Goal: Task Accomplishment & Management: Use online tool/utility

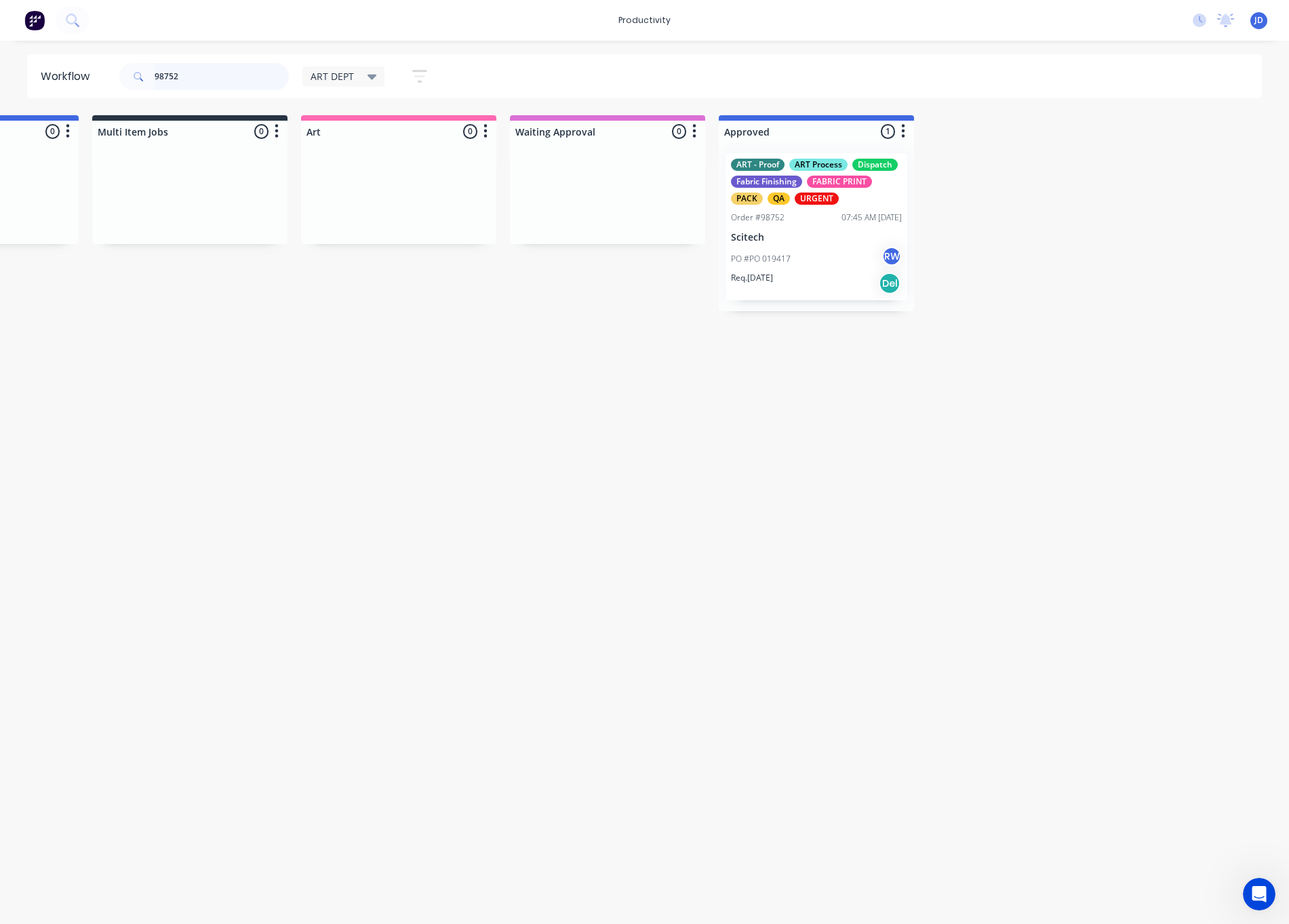
drag, startPoint x: 193, startPoint y: 83, endPoint x: 226, endPoint y: 74, distance: 34.2
click at [195, 83] on input "98752" at bounding box center [222, 77] width 134 height 27
drag, startPoint x: 78, startPoint y: 69, endPoint x: 19, endPoint y: 68, distance: 59.0
click at [20, 68] on div "Workflow 98752 ART DEPT Save new view None edit ART DEPT (Default) edit Banner …" at bounding box center [644, 75] width 1289 height 44
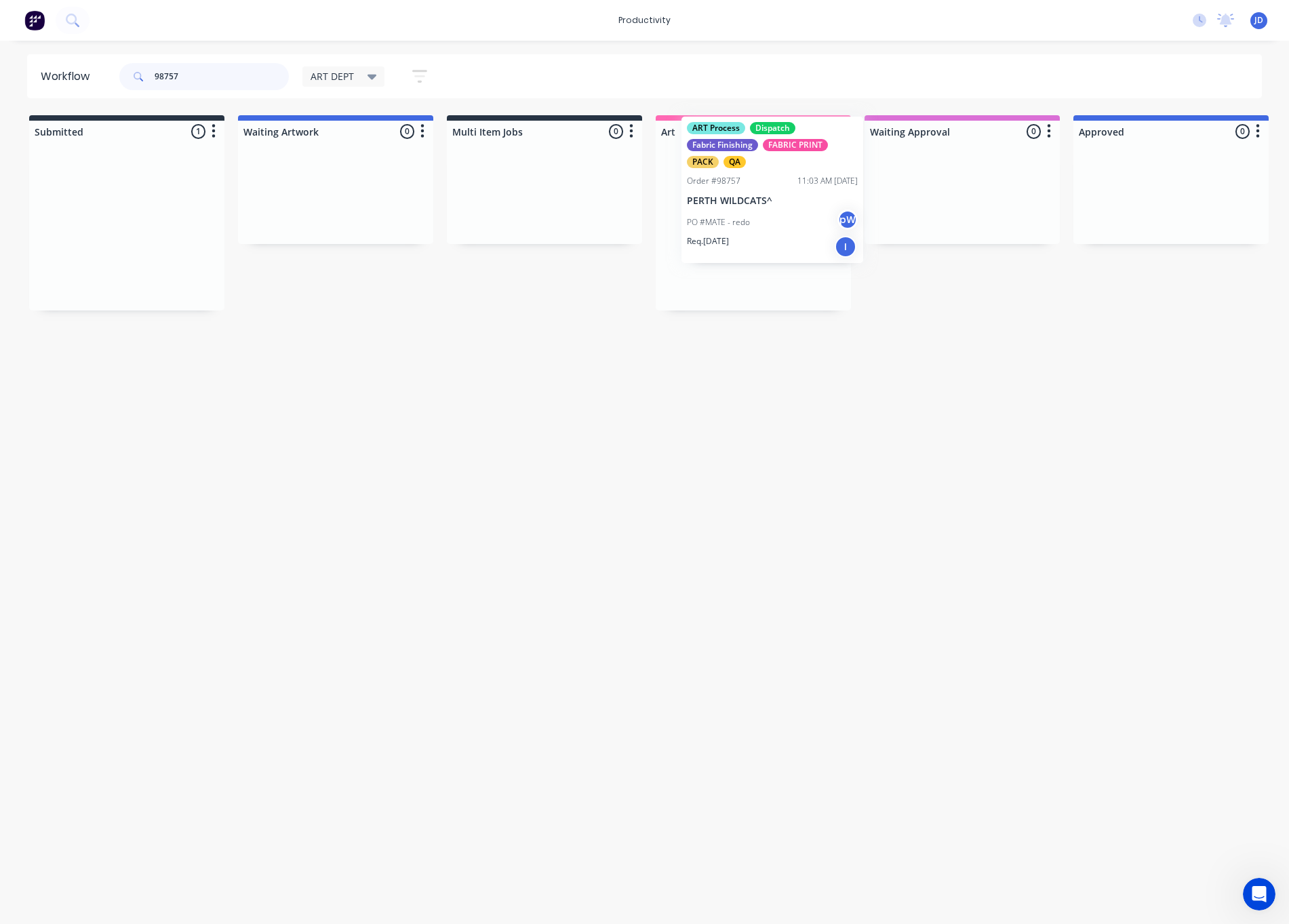
drag, startPoint x: 161, startPoint y: 267, endPoint x: 798, endPoint y: 234, distance: 637.9
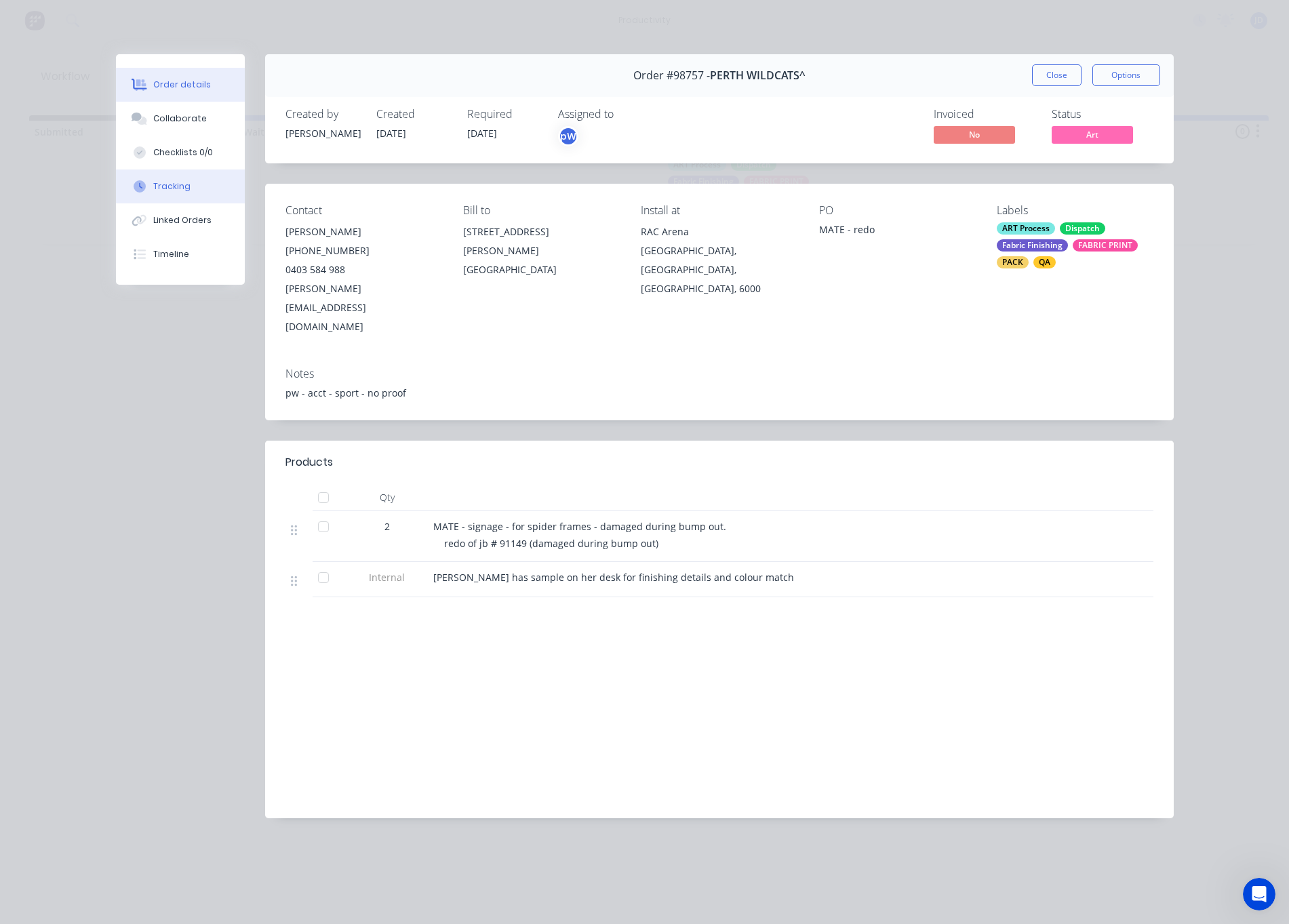
click at [153, 189] on div "Tracking" at bounding box center [172, 187] width 38 height 12
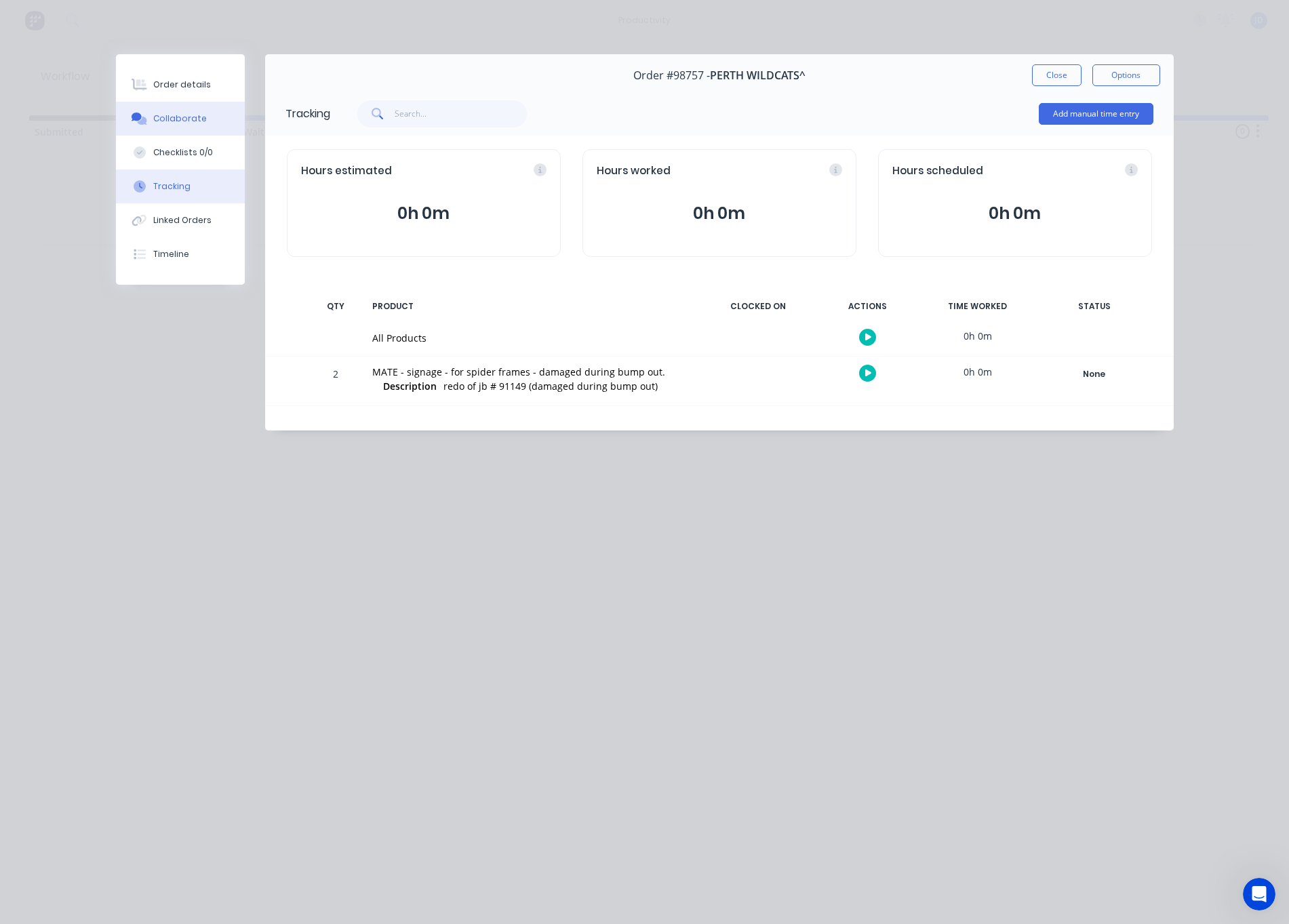
click at [146, 115] on div at bounding box center [140, 118] width 21 height 12
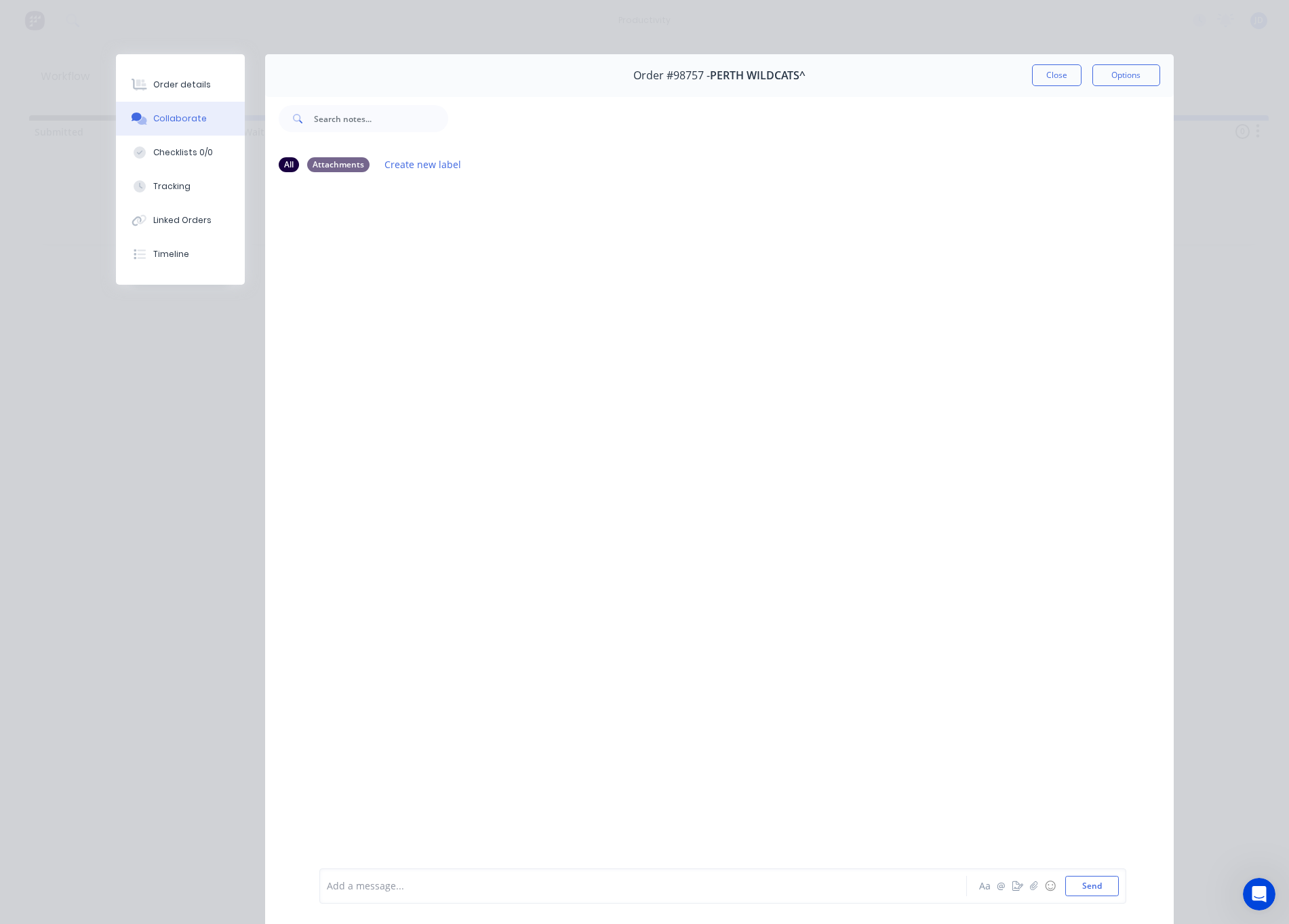
click at [1042, 80] on button "Close" at bounding box center [1057, 74] width 50 height 21
click at [1042, 81] on div "98757 ART DEPT Save new view None edit ART DEPT (Default) edit Banner Finishing…" at bounding box center [689, 77] width 1146 height 41
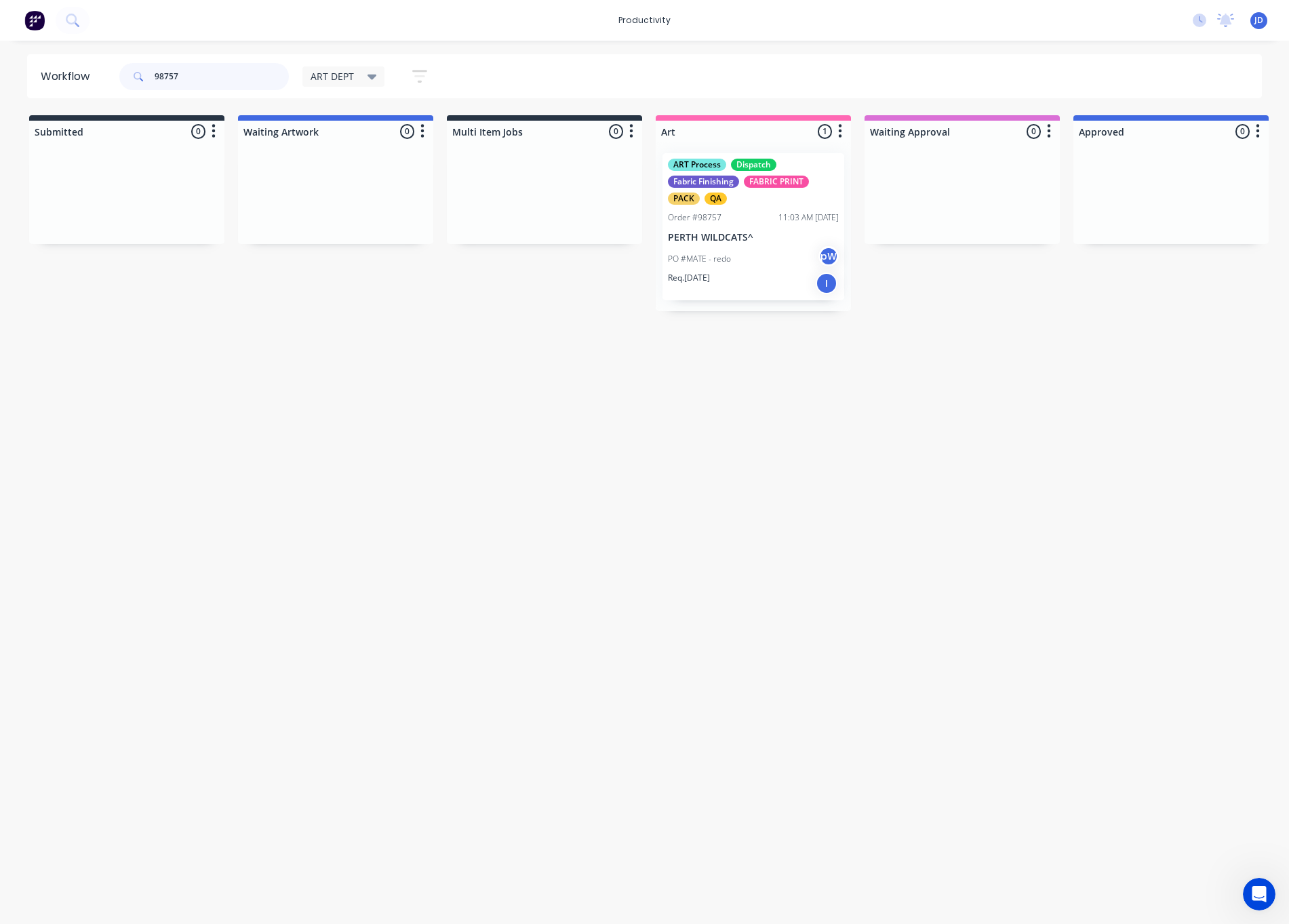
drag, startPoint x: 179, startPoint y: 82, endPoint x: 122, endPoint y: 70, distance: 58.2
click at [122, 70] on div "98757" at bounding box center [204, 77] width 169 height 27
type input "98745"
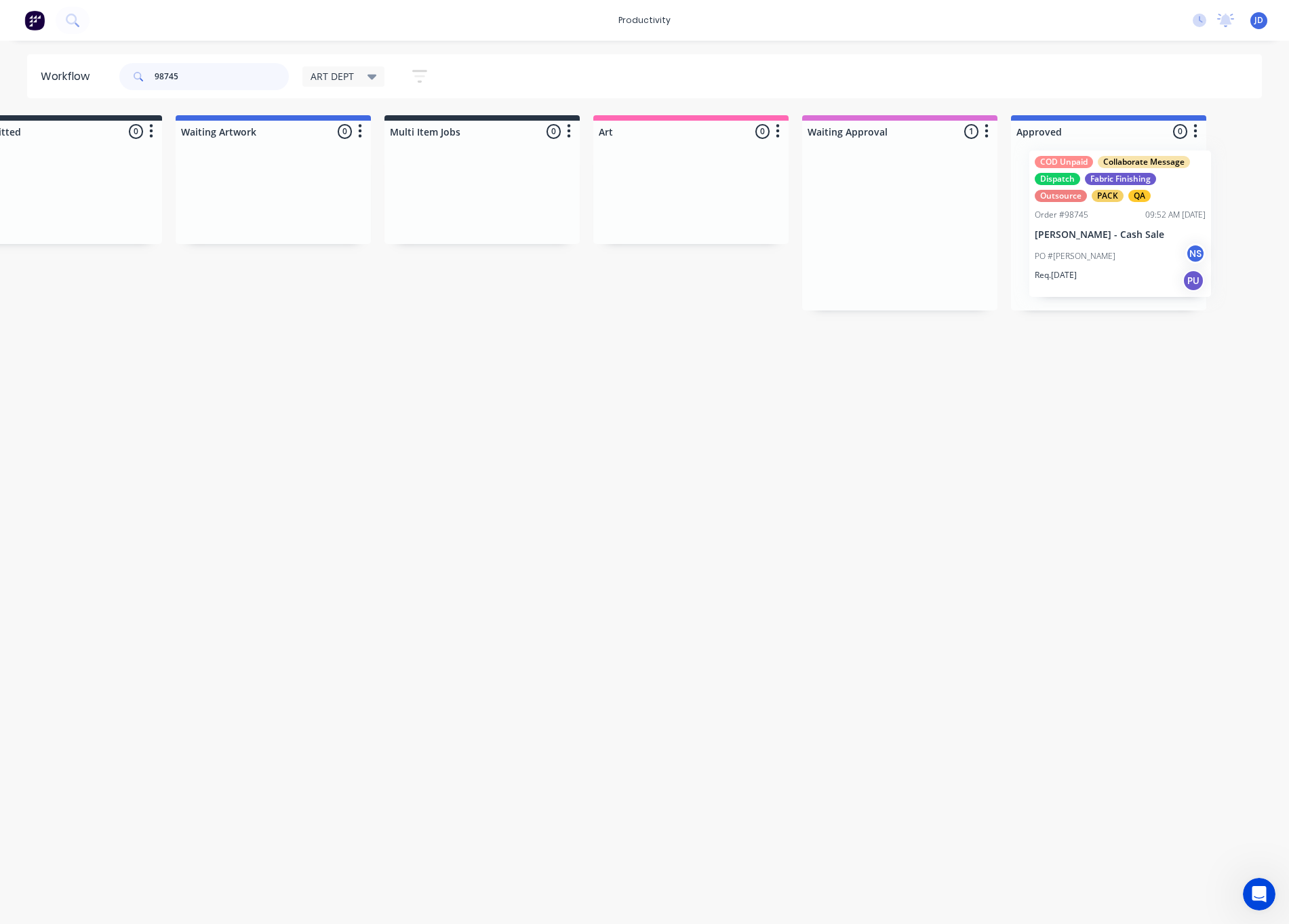
drag, startPoint x: 1045, startPoint y: 229, endPoint x: 1061, endPoint y: 230, distance: 16.0
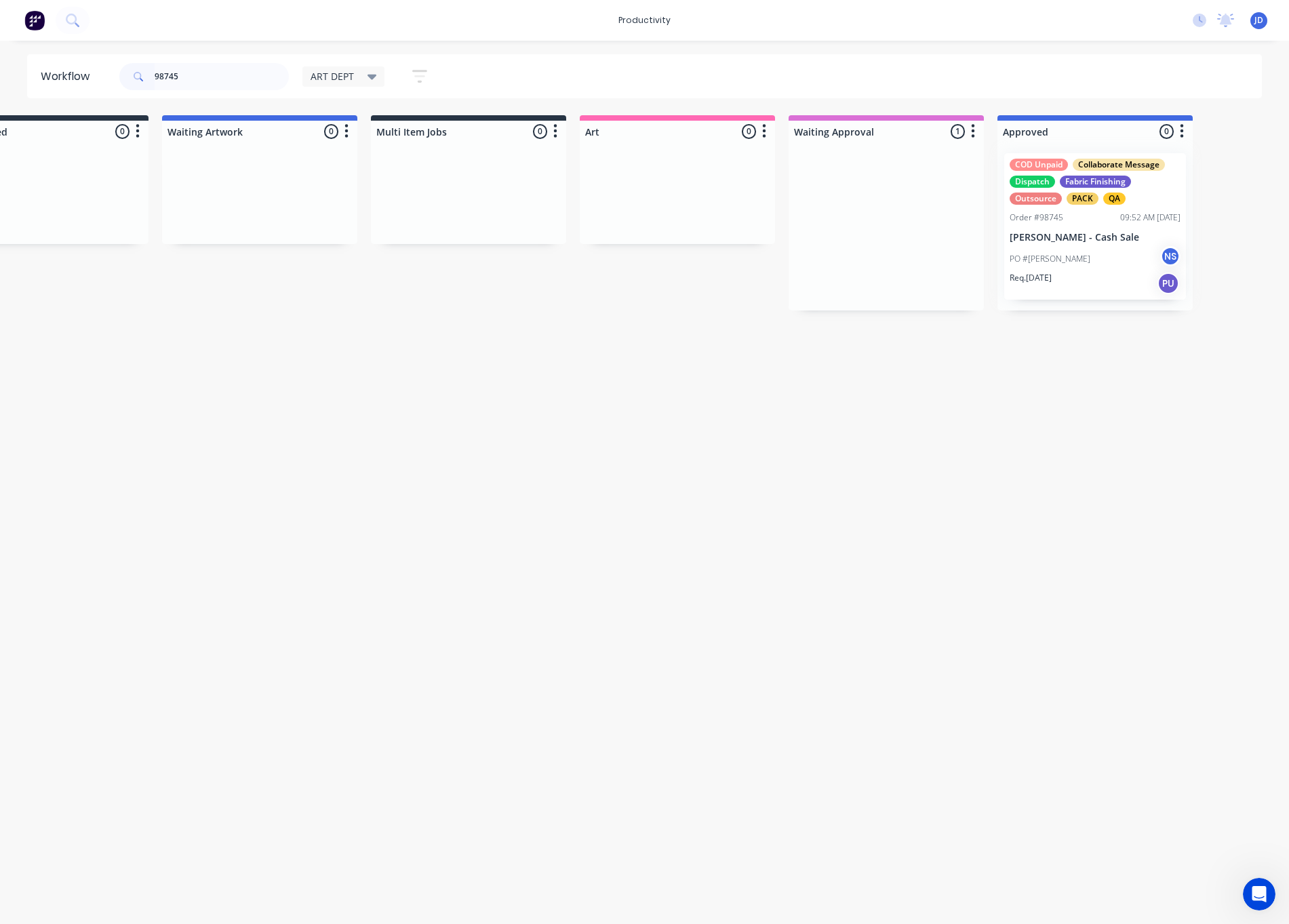
click at [1018, 240] on div at bounding box center [1095, 226] width 195 height 168
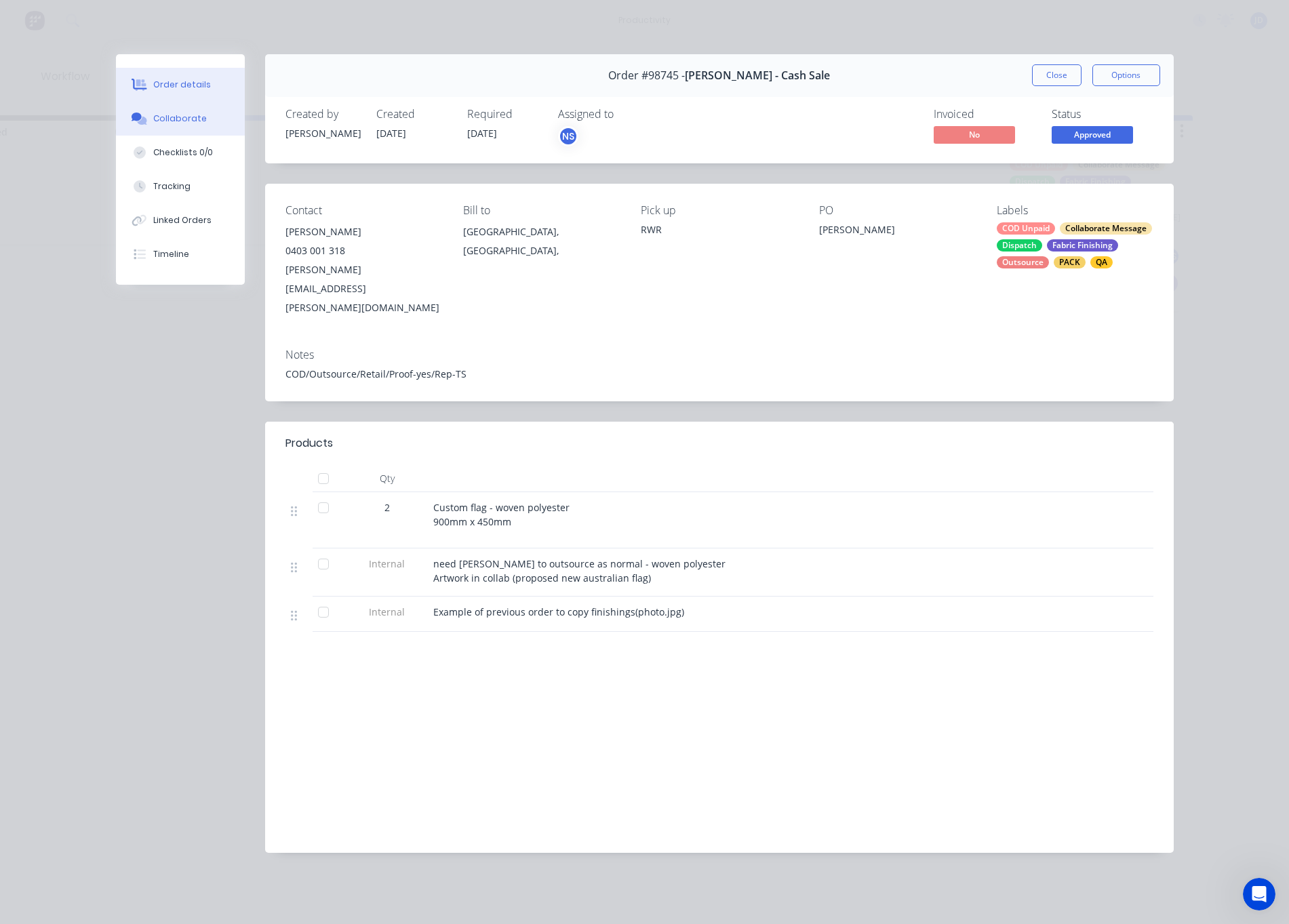
click at [139, 113] on icon at bounding box center [137, 116] width 10 height 9
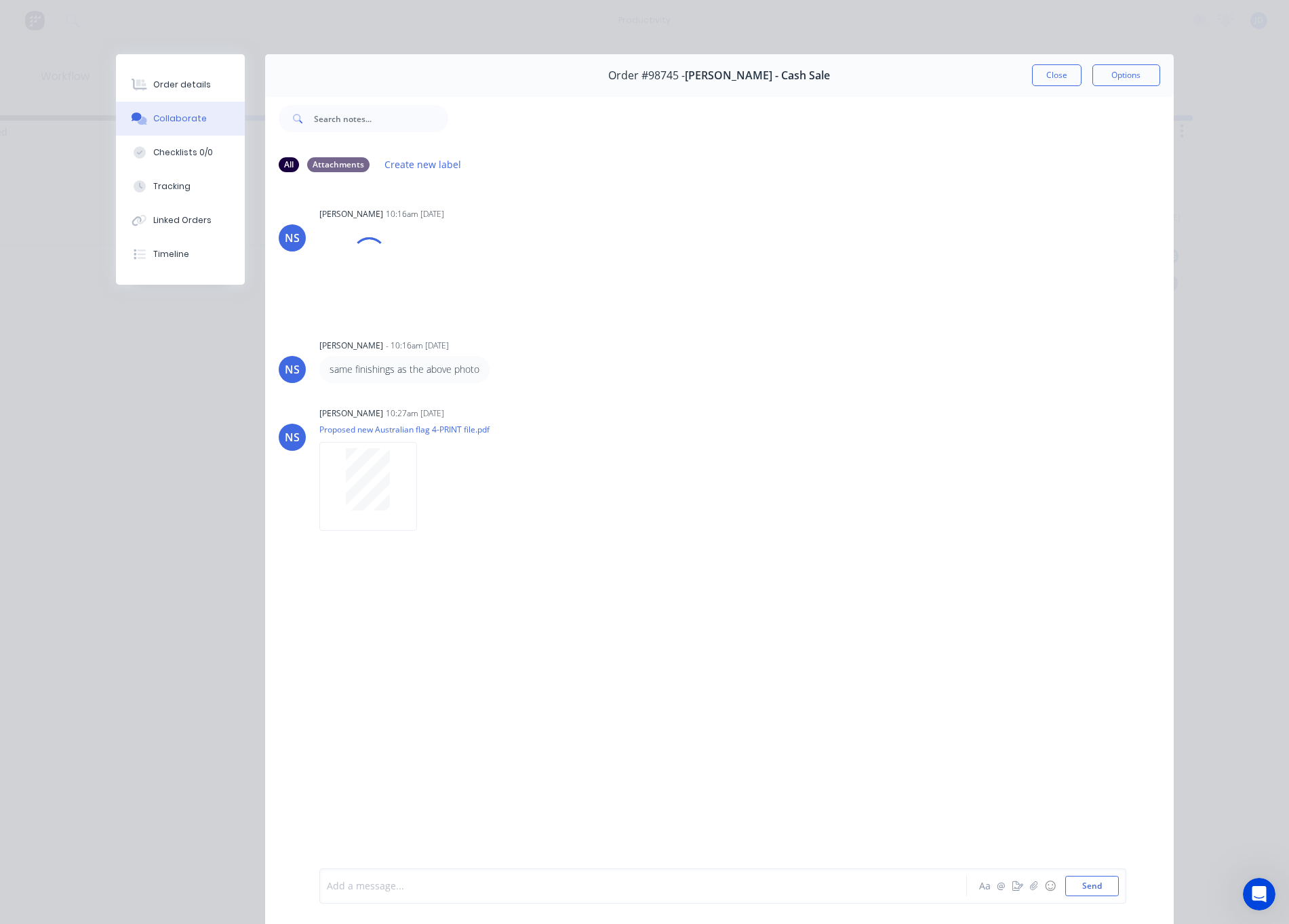
click at [351, 889] on div at bounding box center [624, 886] width 593 height 15
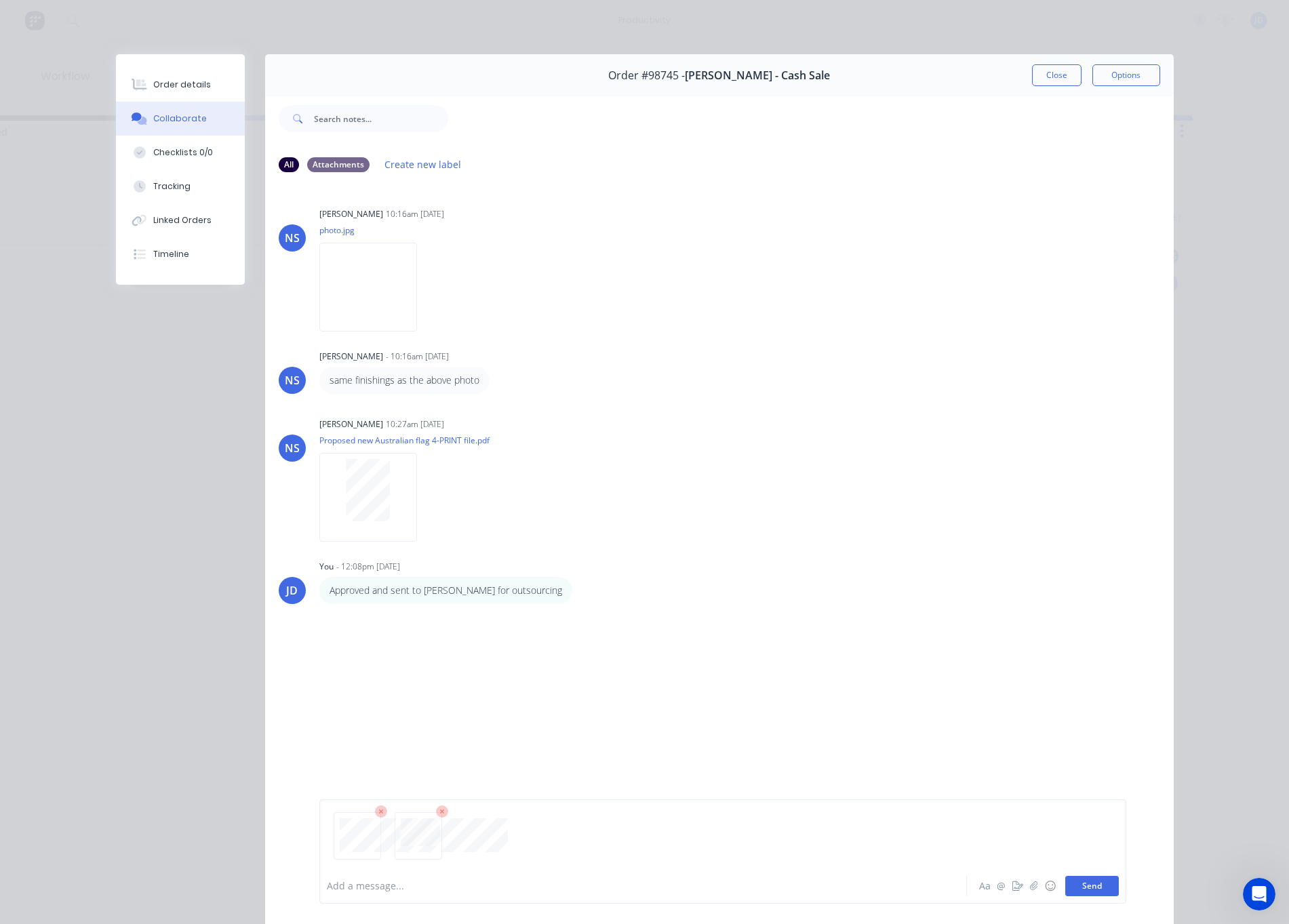
click at [1094, 886] on button "Send" at bounding box center [1091, 886] width 54 height 21
click at [1051, 77] on button "Close" at bounding box center [1057, 74] width 50 height 21
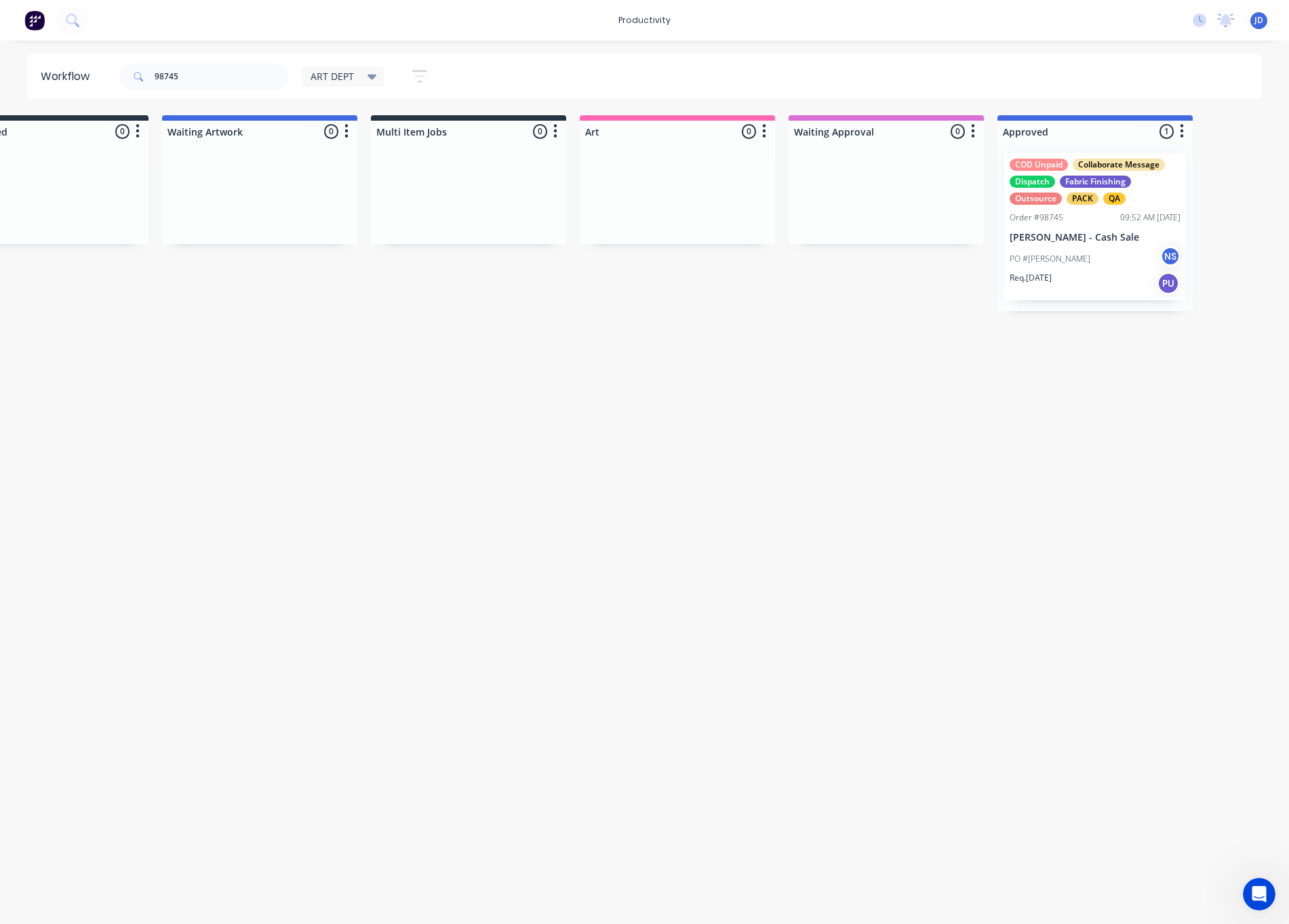
drag, startPoint x: 883, startPoint y: 412, endPoint x: 866, endPoint y: 406, distance: 18.0
click at [882, 412] on div "Workflow 98745 ART DEPT Save new view None edit ART DEPT (Default) edit Banner …" at bounding box center [568, 475] width 1289 height 843
drag, startPoint x: 215, startPoint y: 74, endPoint x: 112, endPoint y: 59, distance: 104.1
click at [112, 59] on header "Workflow 98745 ART DEPT Save new view None edit ART DEPT (Default) edit Banner …" at bounding box center [644, 75] width 1235 height 44
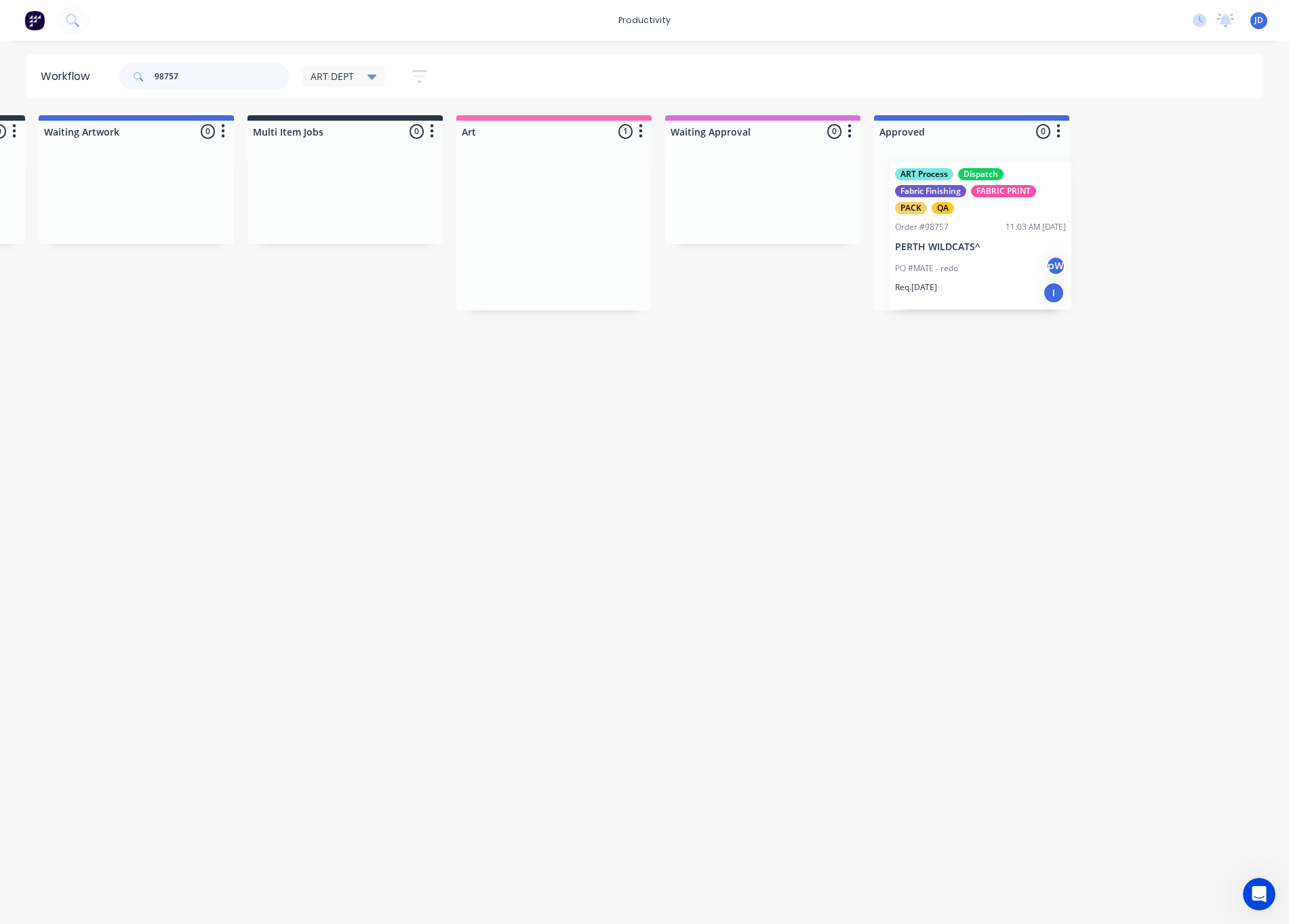
scroll to position [0, 202]
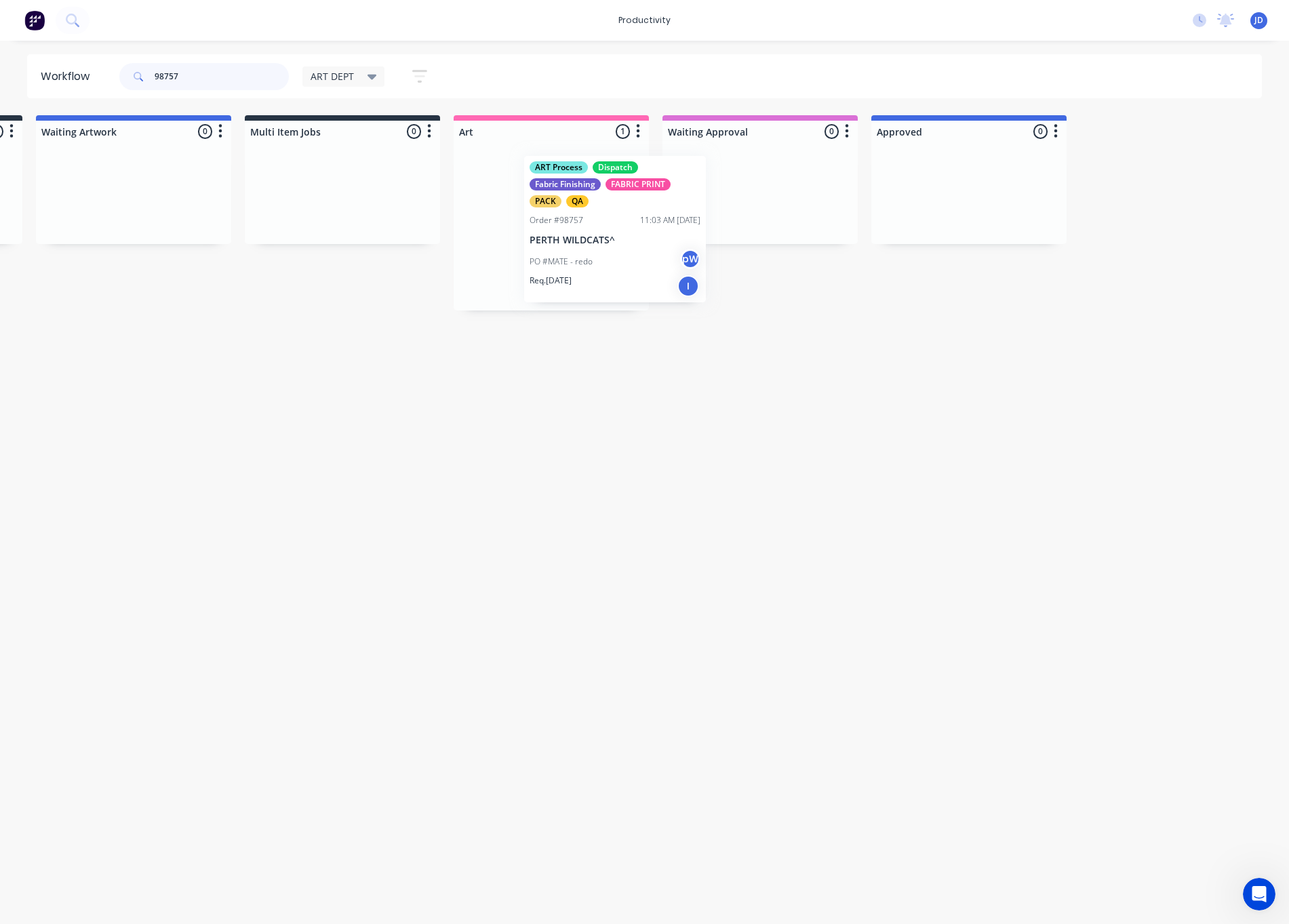
drag, startPoint x: 695, startPoint y: 231, endPoint x: 560, endPoint y: 234, distance: 135.0
click at [561, 234] on div "ART Process Dispatch Fabric Finishing FABRIC PRINT PACK QA Order #98757 11:03 A…" at bounding box center [551, 226] width 195 height 168
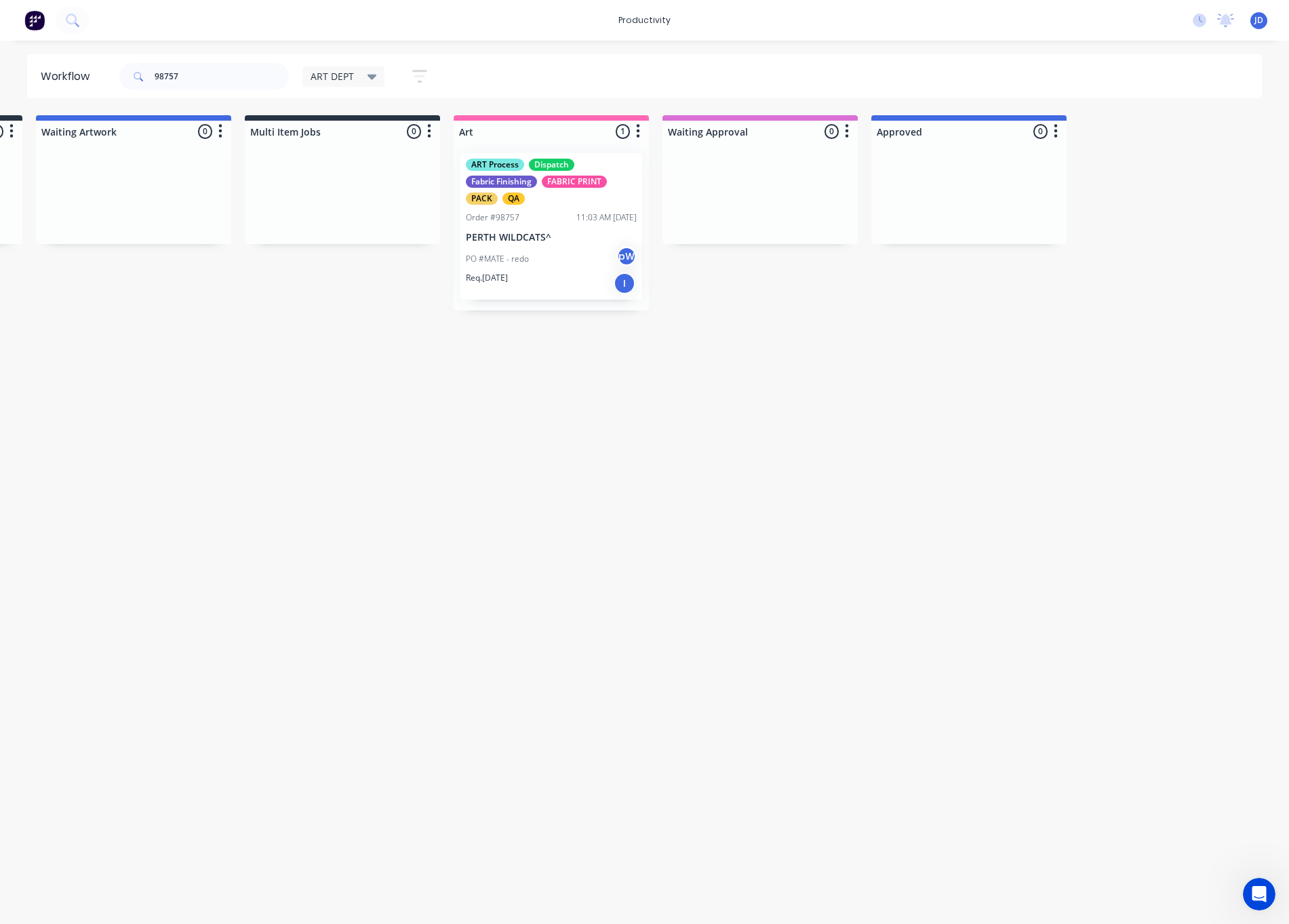
click at [535, 238] on div "ART Process Dispatch Fabric Finishing FABRIC PRINT PACK QA Order #98757 11:03 A…" at bounding box center [551, 226] width 195 height 168
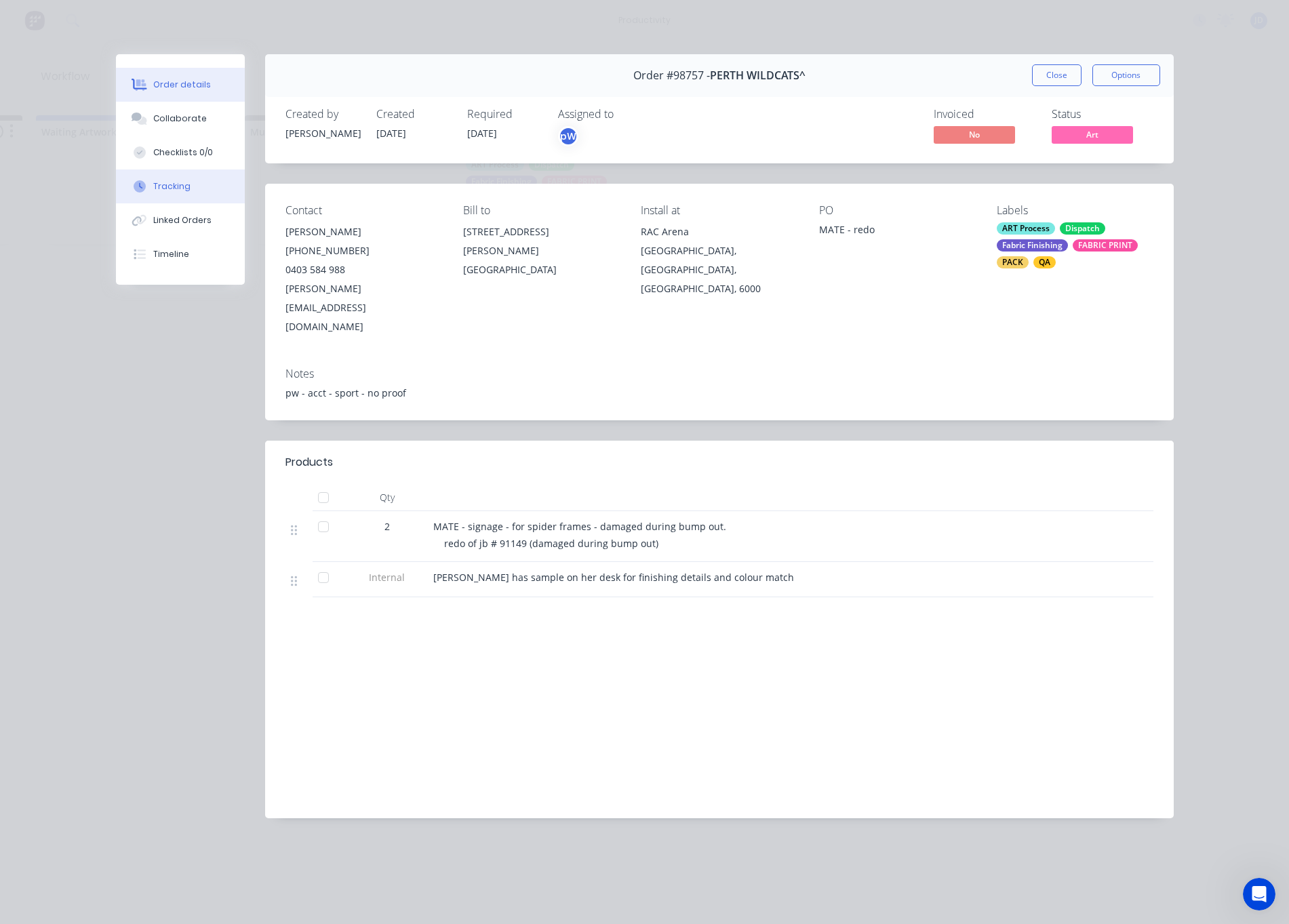
click at [164, 192] on div "Tracking" at bounding box center [172, 187] width 38 height 12
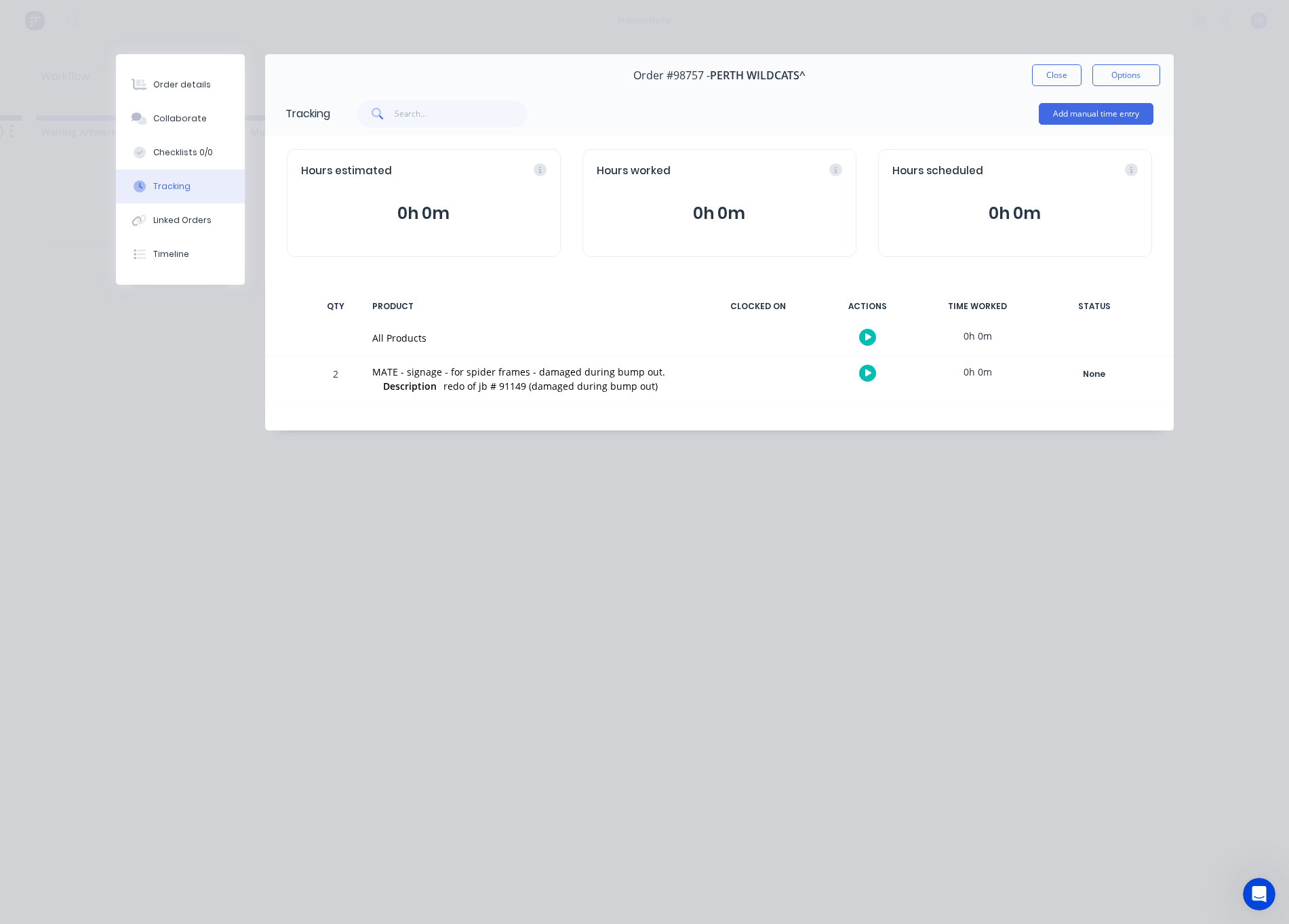
click at [868, 377] on icon "button" at bounding box center [869, 373] width 7 height 9
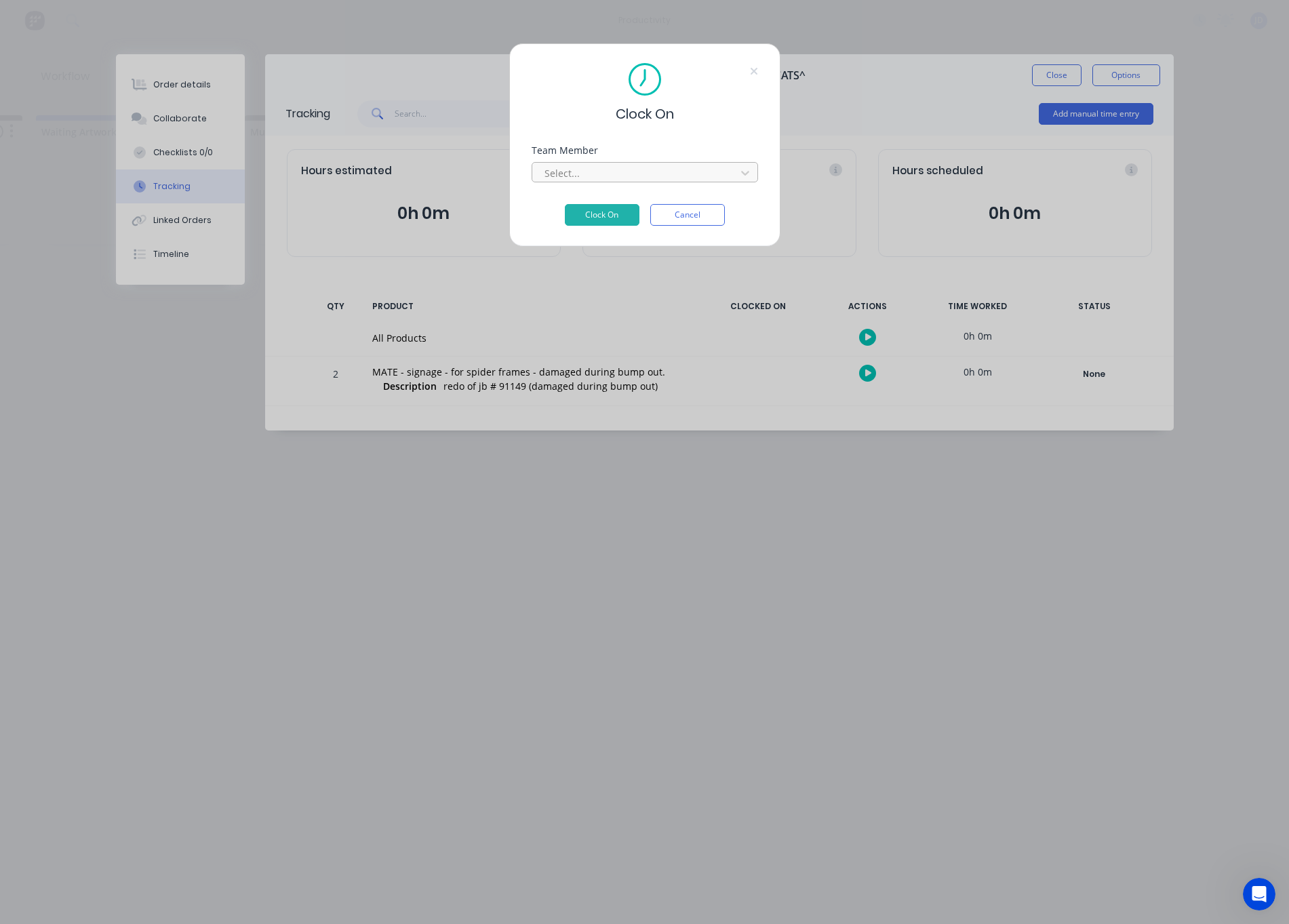
click at [597, 172] on div at bounding box center [636, 173] width 186 height 17
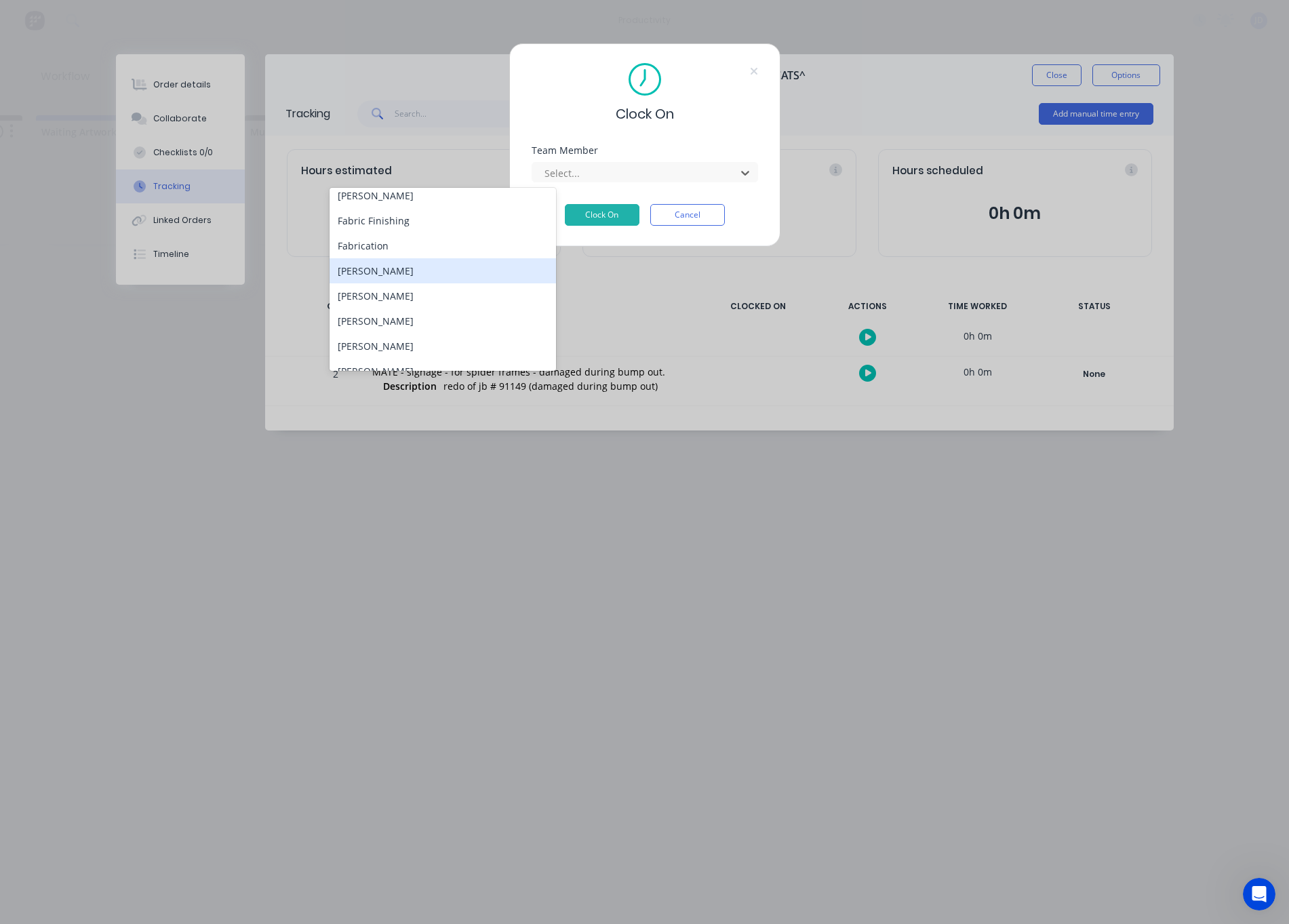
scroll to position [142, 0]
click at [400, 286] on div "[PERSON_NAME]" at bounding box center [443, 286] width 227 height 25
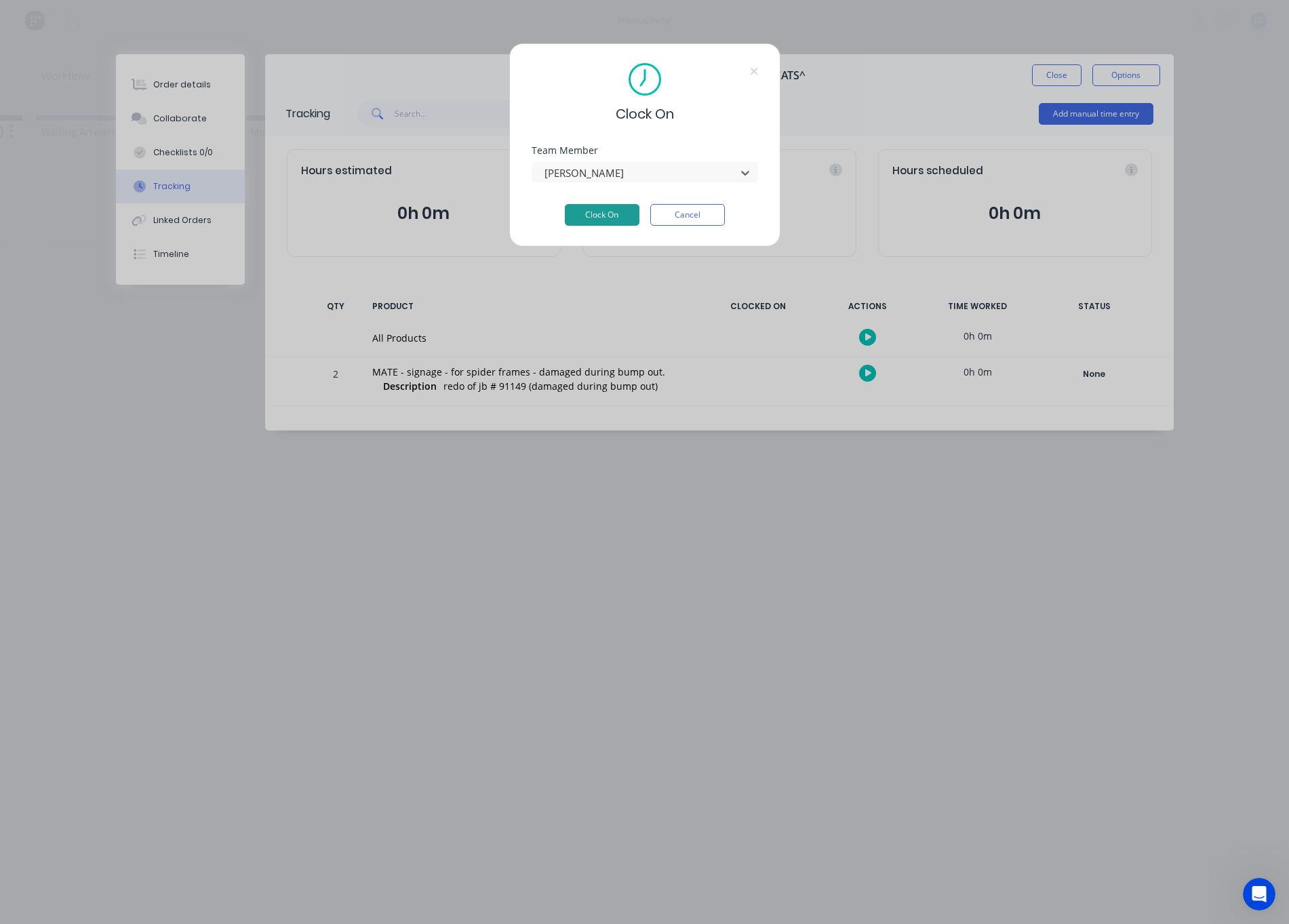
click at [591, 209] on button "Clock On" at bounding box center [602, 214] width 74 height 21
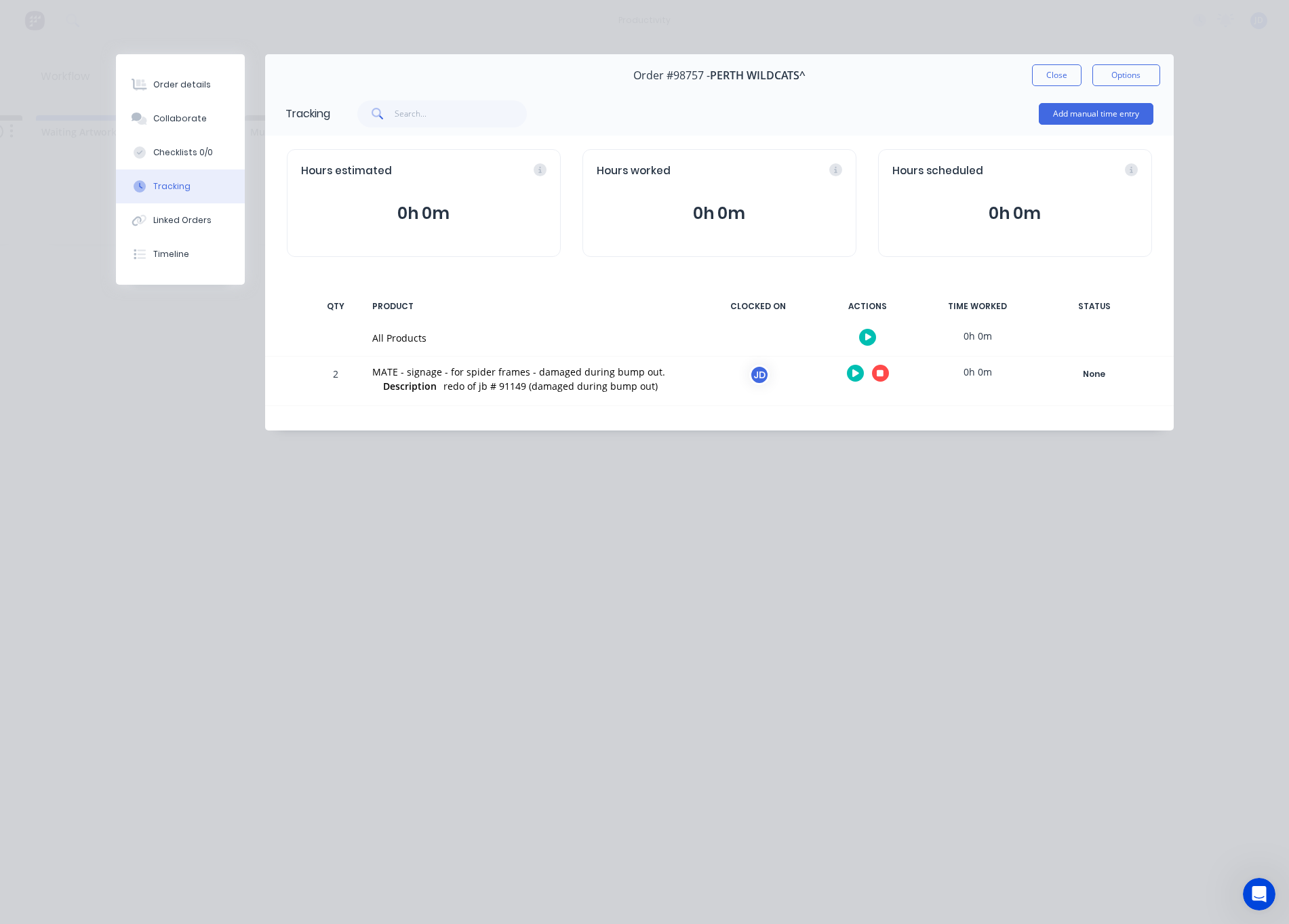
click at [879, 372] on icon "button" at bounding box center [880, 374] width 7 height 7
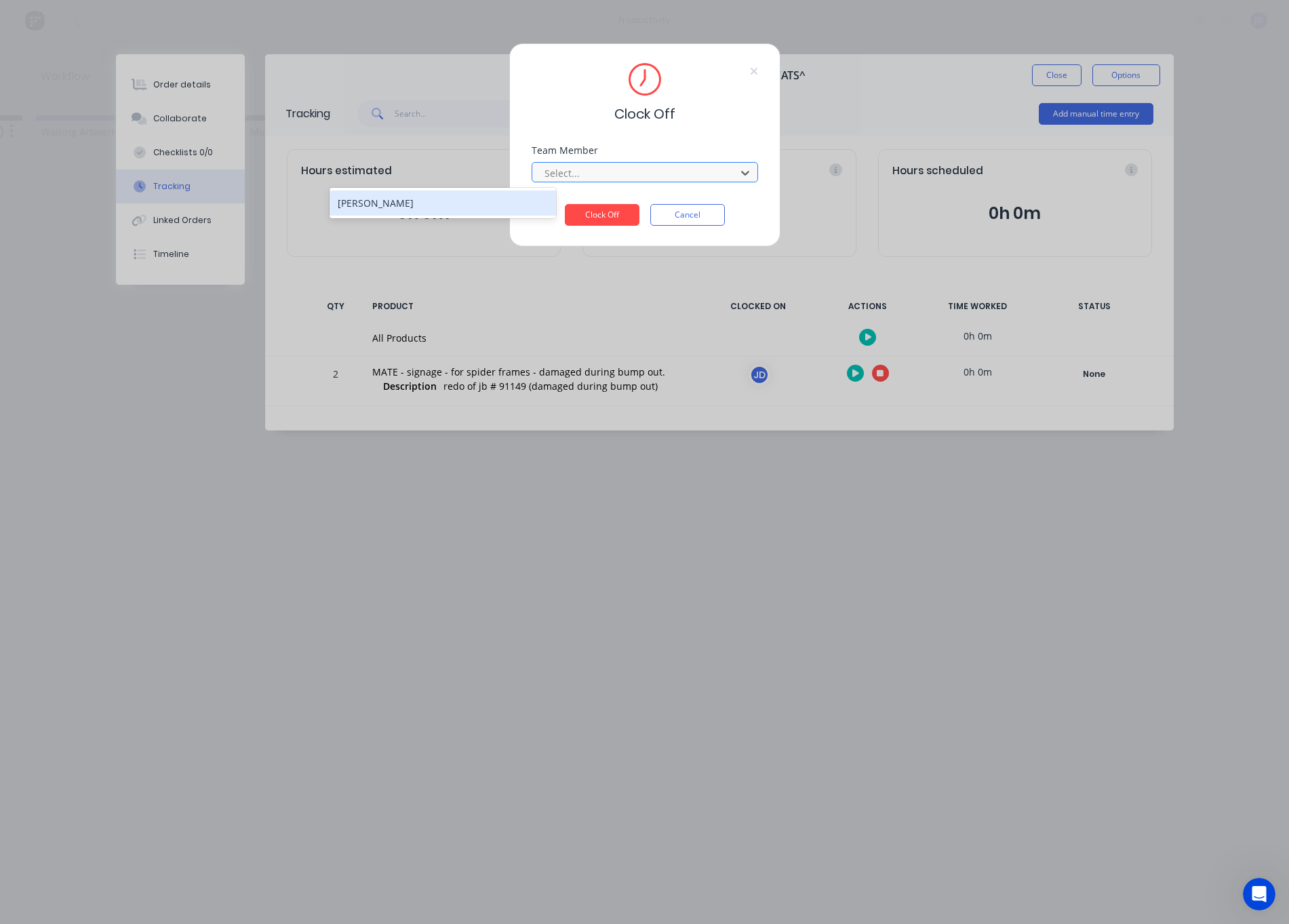
click at [655, 169] on div at bounding box center [636, 173] width 186 height 17
click at [477, 209] on div "[PERSON_NAME]" at bounding box center [443, 203] width 227 height 25
click at [617, 213] on button "Clock Off" at bounding box center [602, 214] width 74 height 21
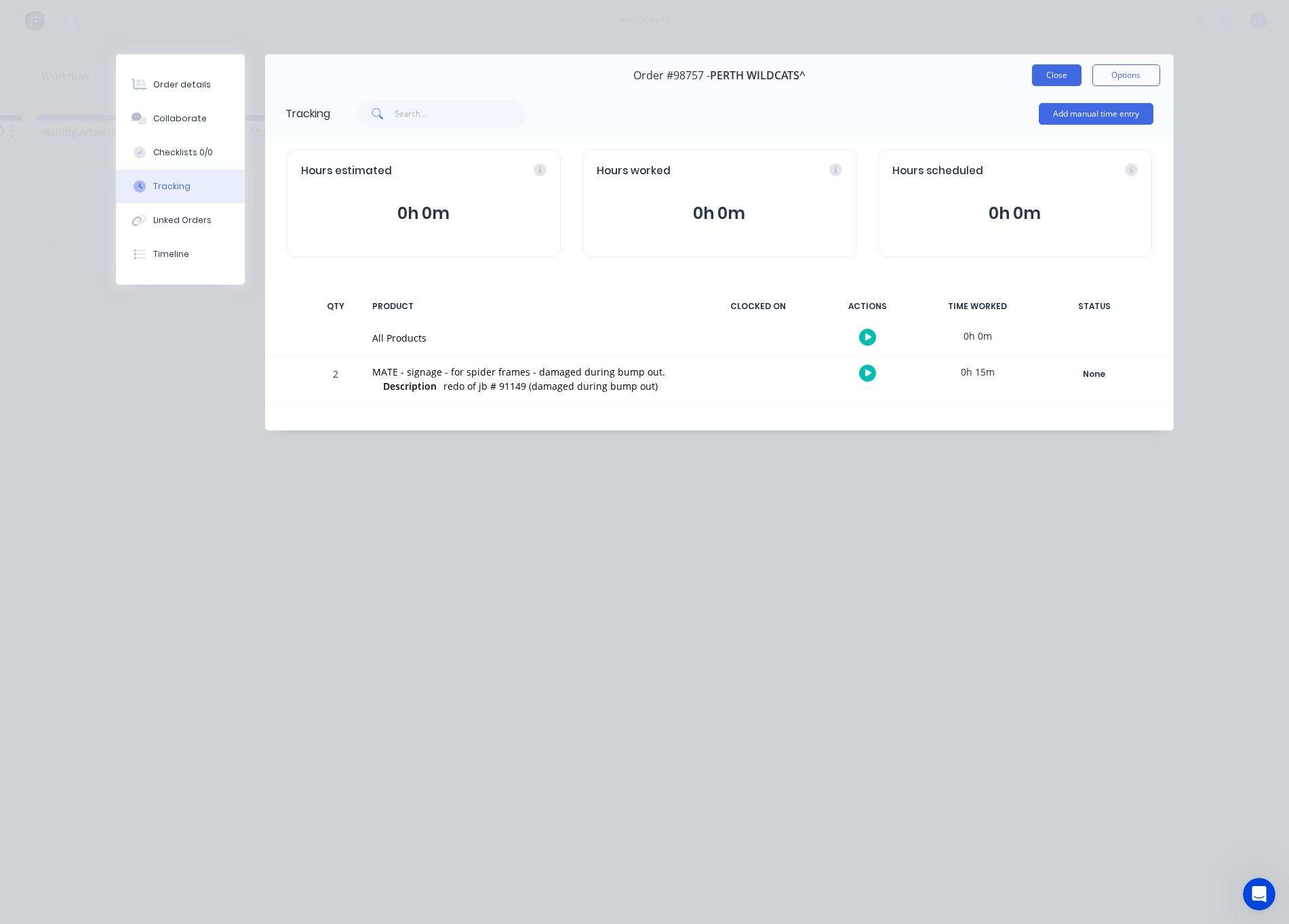
click at [1055, 80] on button "Close" at bounding box center [1057, 74] width 50 height 21
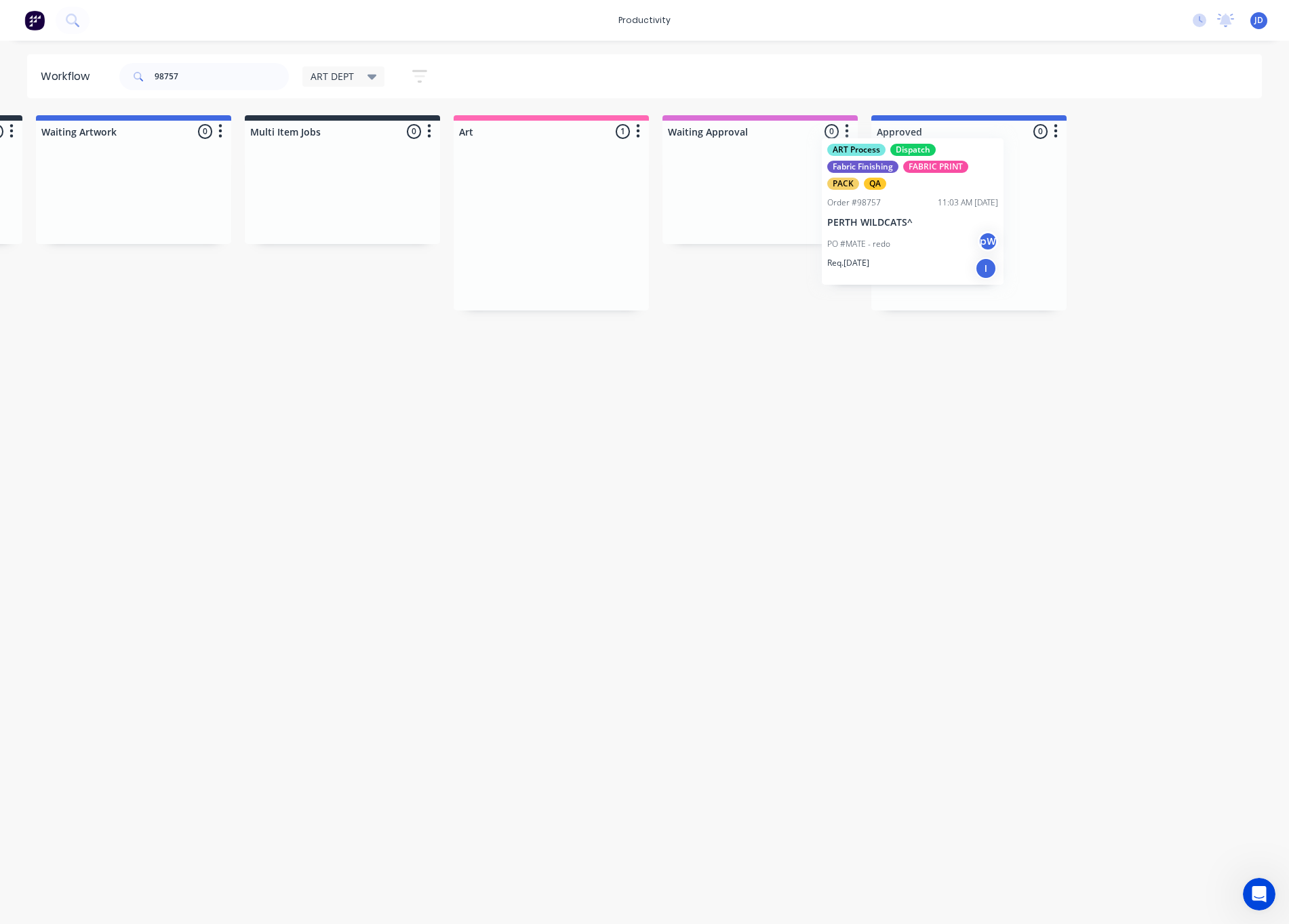
drag, startPoint x: 585, startPoint y: 212, endPoint x: 951, endPoint y: 198, distance: 366.3
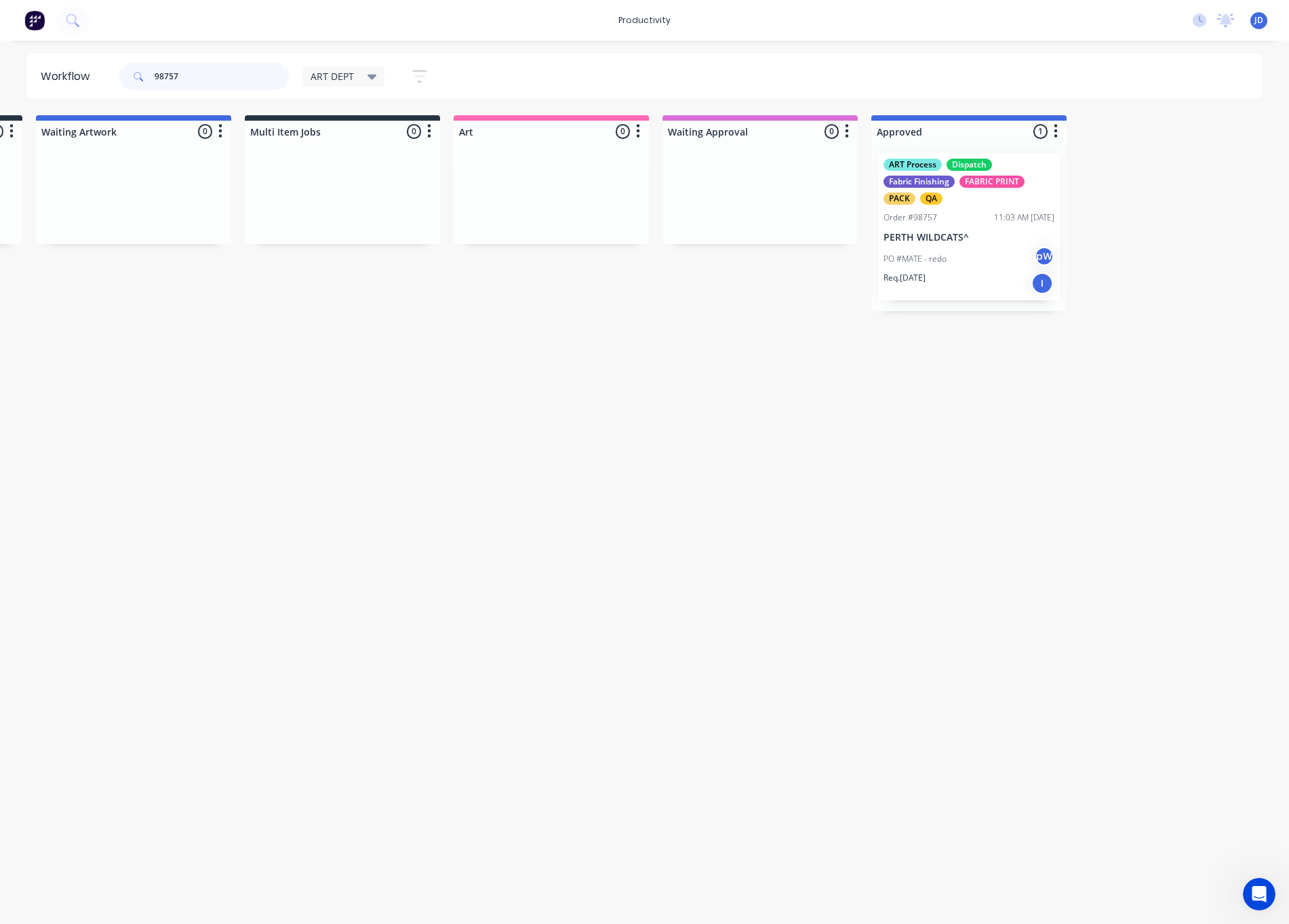
drag, startPoint x: 229, startPoint y: 76, endPoint x: 129, endPoint y: 74, distance: 100.0
click at [129, 74] on div "98757" at bounding box center [204, 77] width 169 height 27
type input "98731"
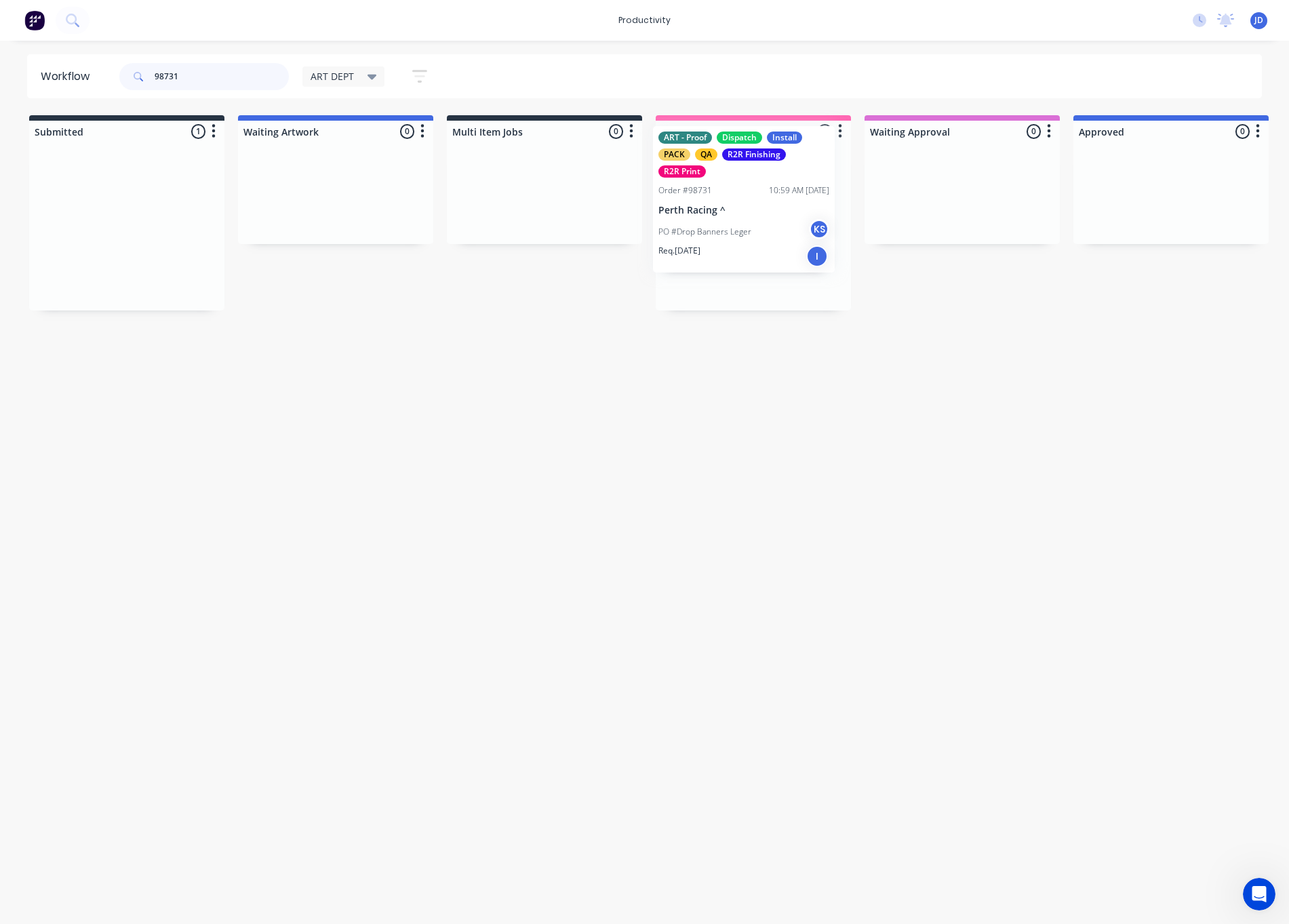
drag, startPoint x: 182, startPoint y: 238, endPoint x: 798, endPoint y: 213, distance: 616.5
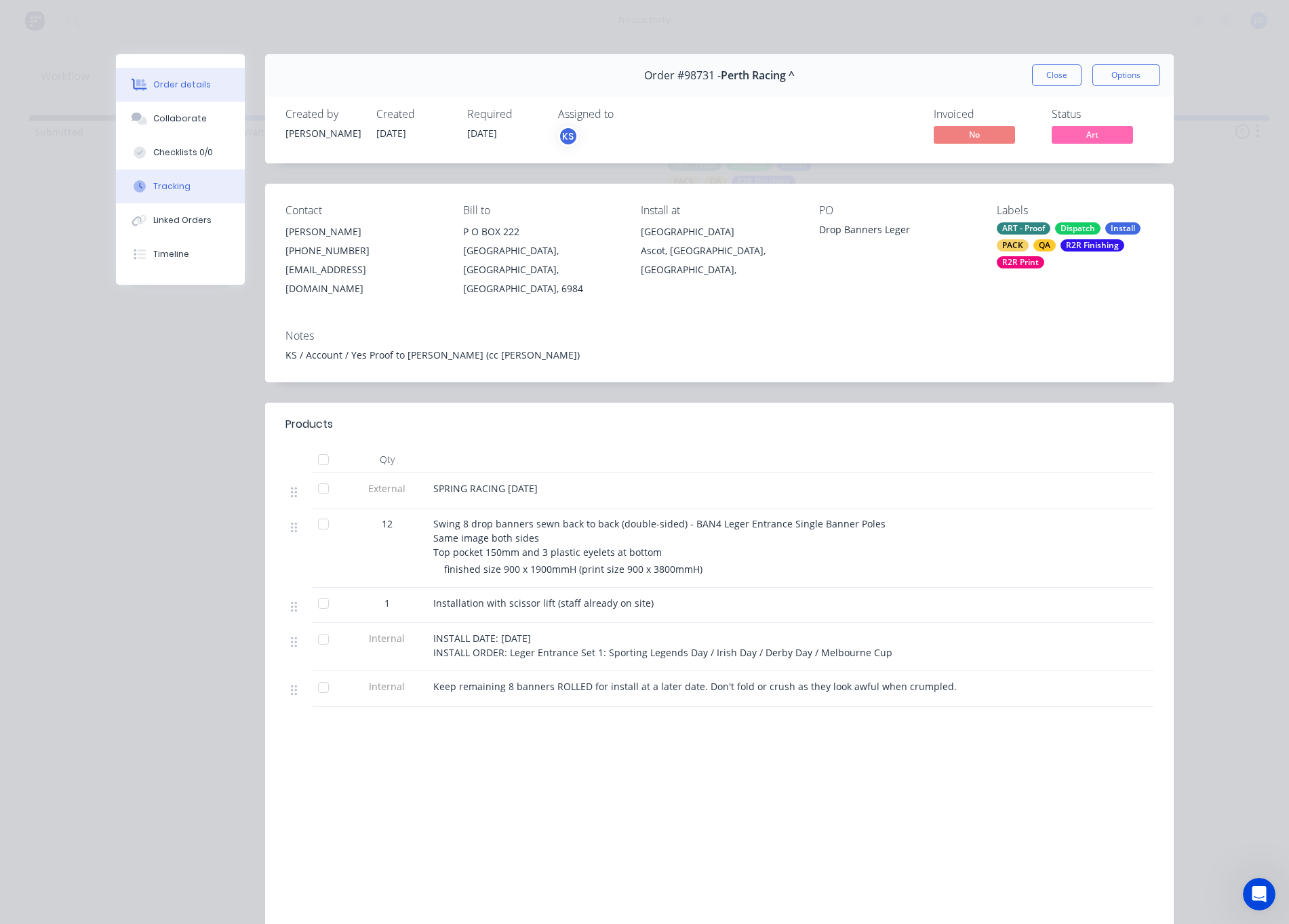
click at [153, 187] on div "Tracking" at bounding box center [172, 187] width 38 height 12
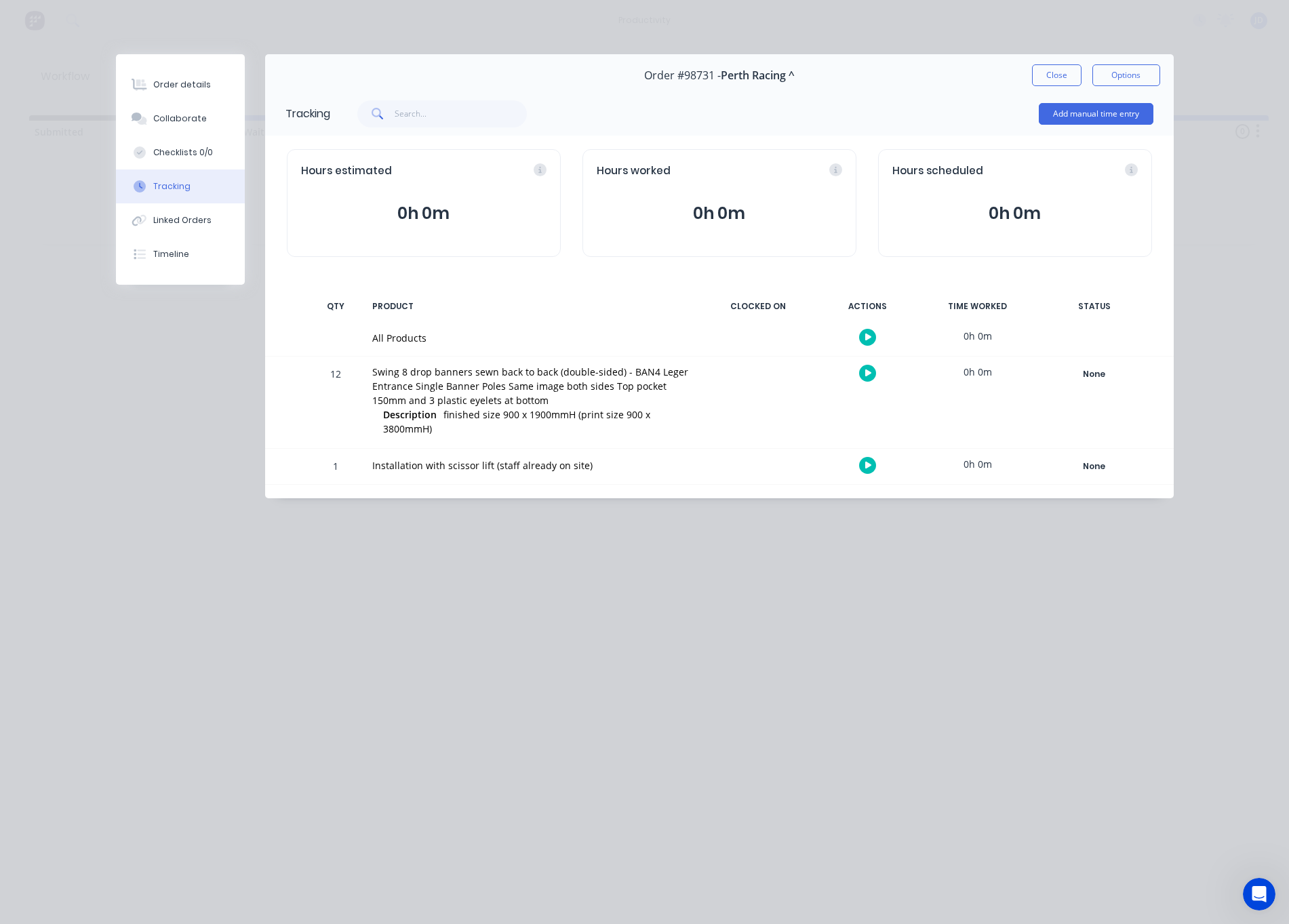
click at [870, 376] on icon "button" at bounding box center [869, 373] width 7 height 9
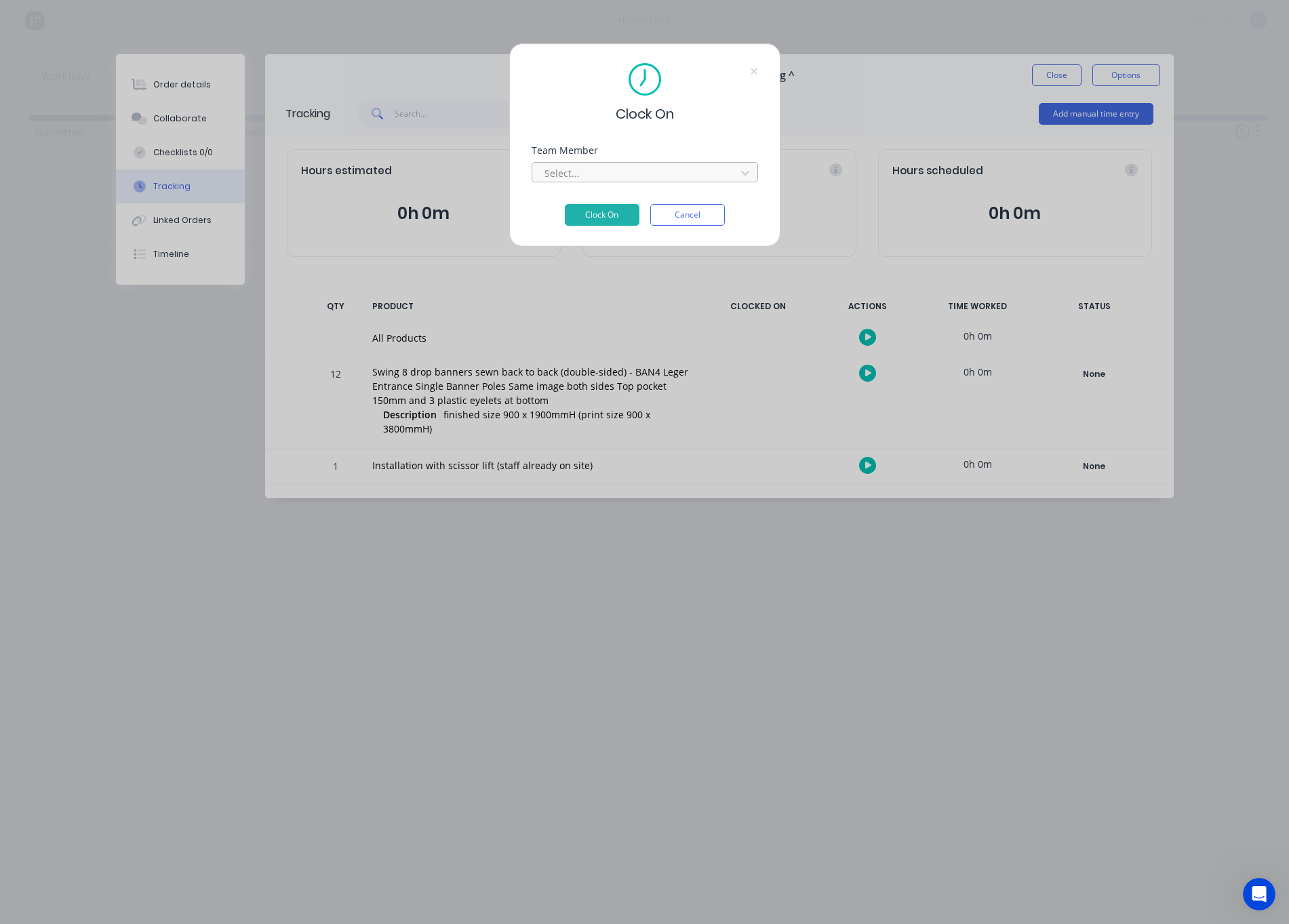
click at [575, 176] on div "Select..." at bounding box center [636, 173] width 183 height 15
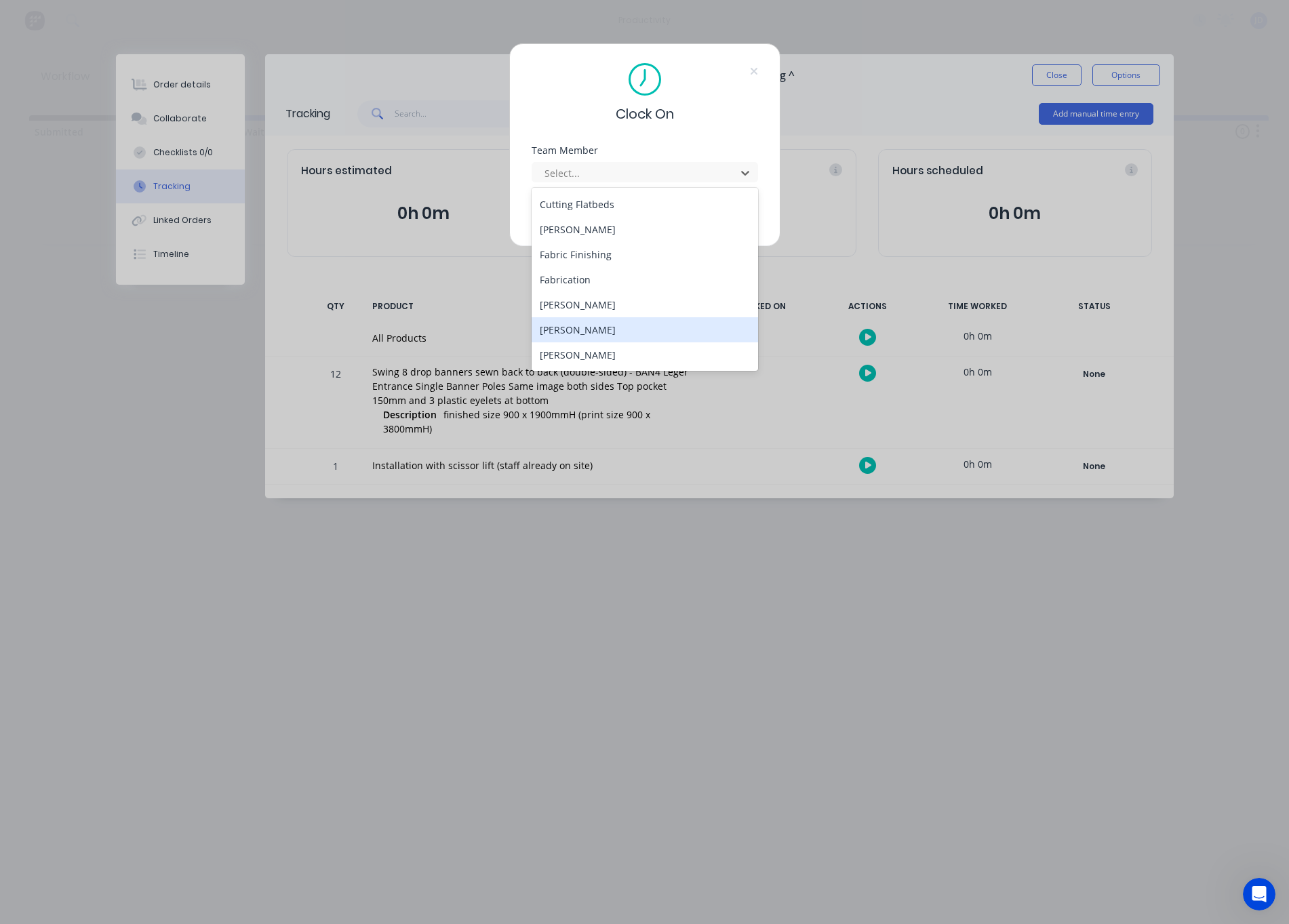
scroll to position [103, 0]
drag, startPoint x: 562, startPoint y: 321, endPoint x: 577, endPoint y: 284, distance: 39.9
click at [562, 321] on div "[PERSON_NAME]" at bounding box center [644, 325] width 227 height 25
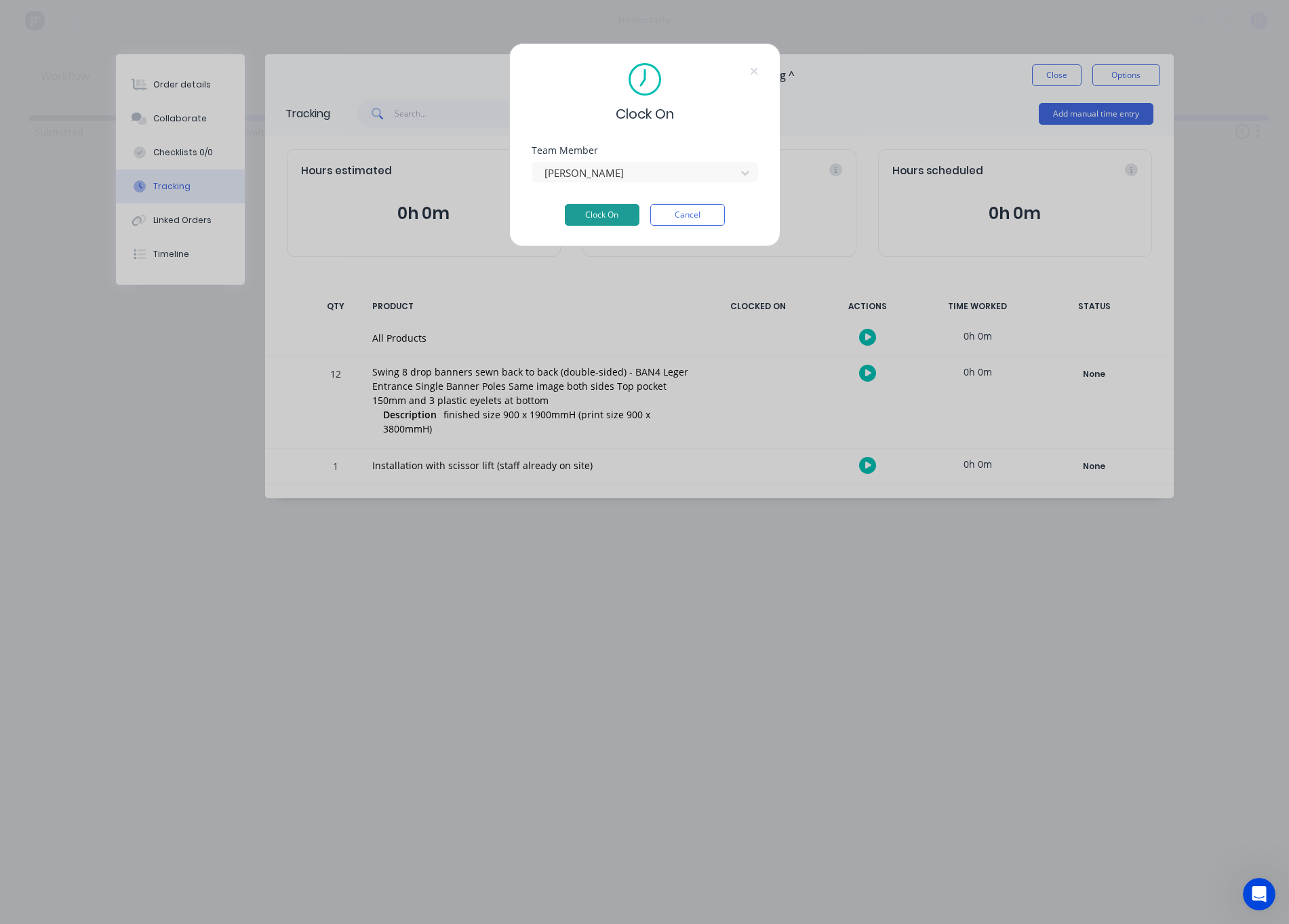
click at [591, 216] on button "Clock On" at bounding box center [602, 214] width 74 height 21
